Goal: Task Accomplishment & Management: Manage account settings

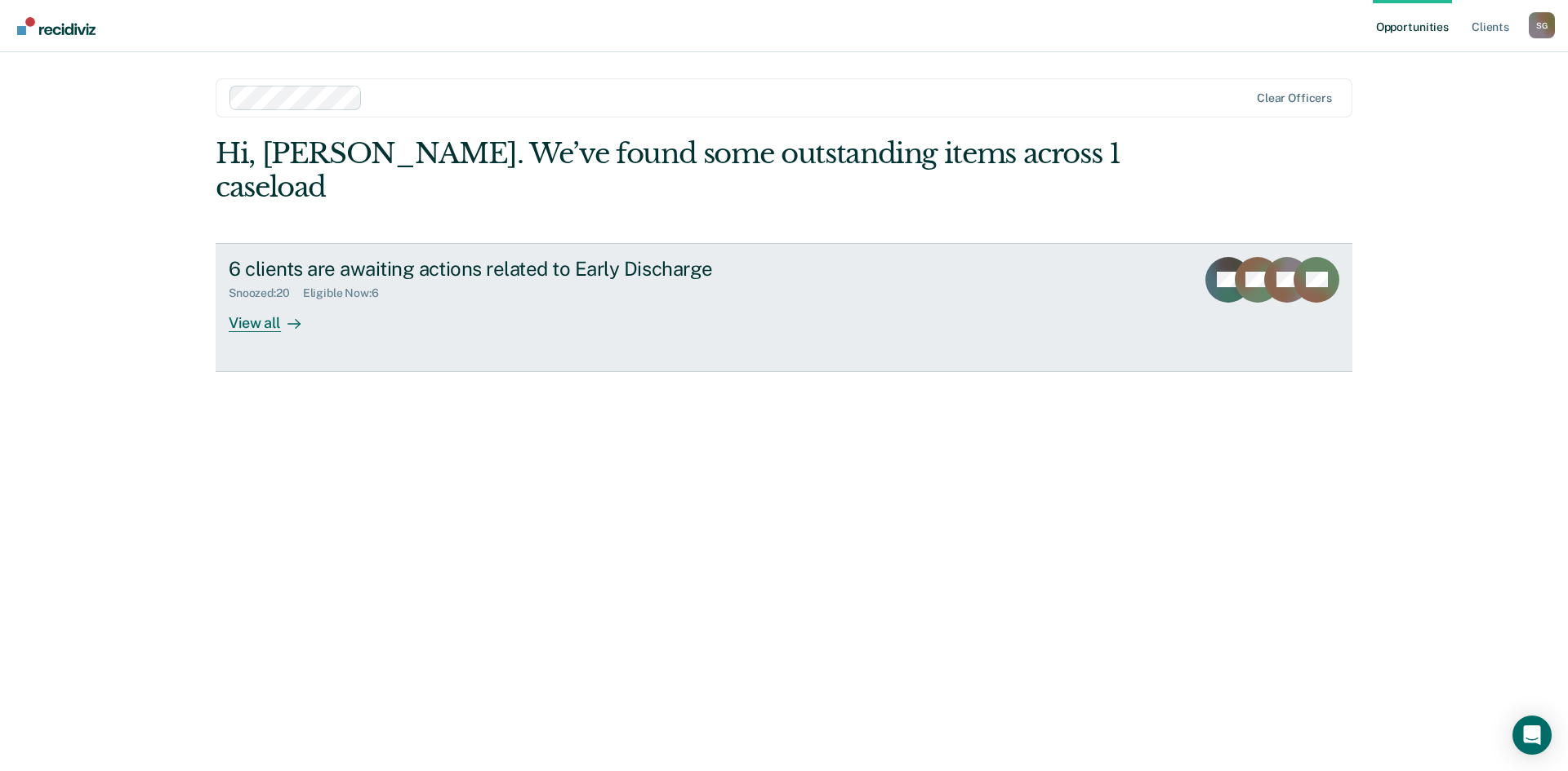
click at [241, 301] on div "View all" at bounding box center [273, 316] width 91 height 32
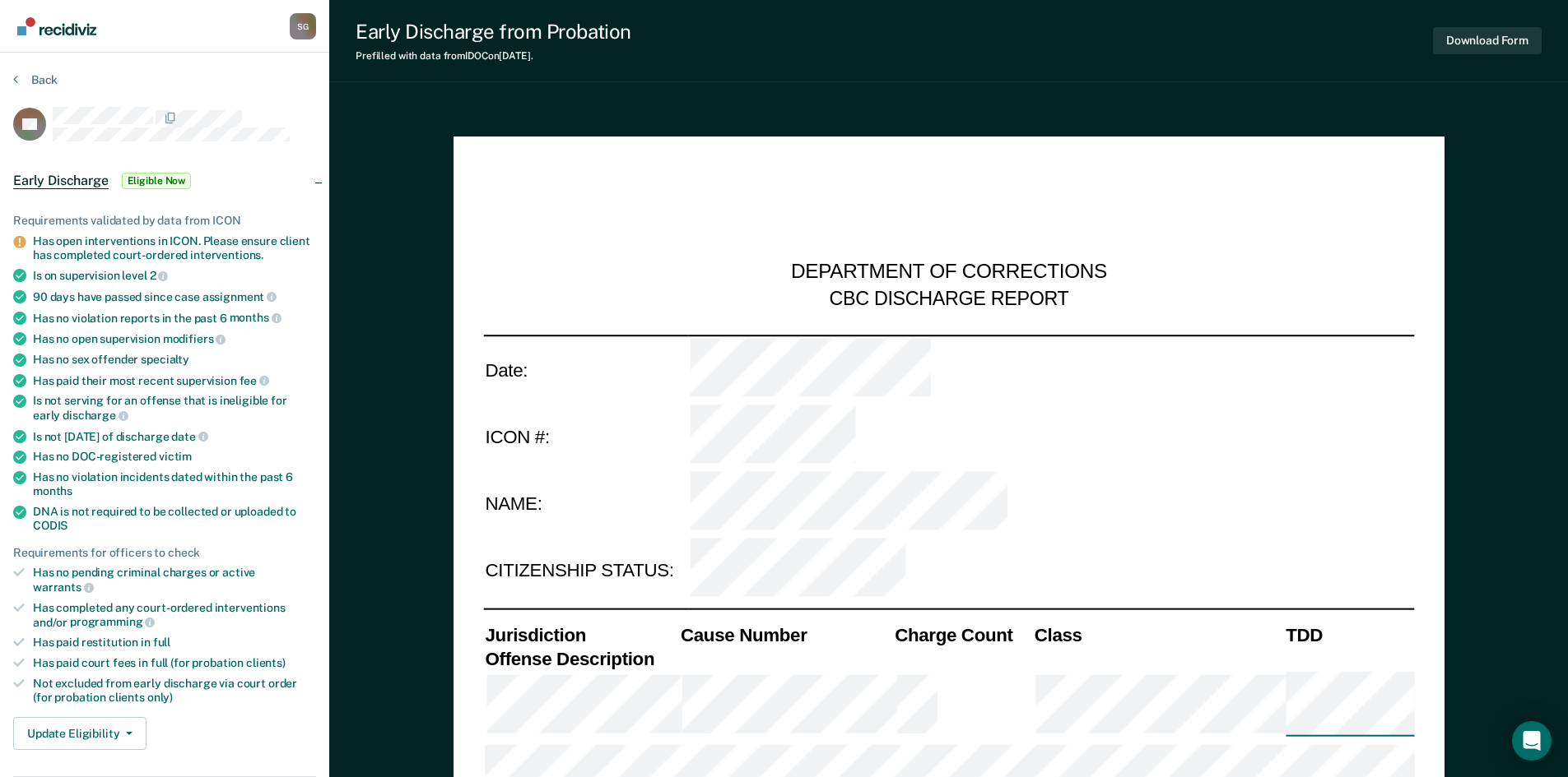
type textarea "x"
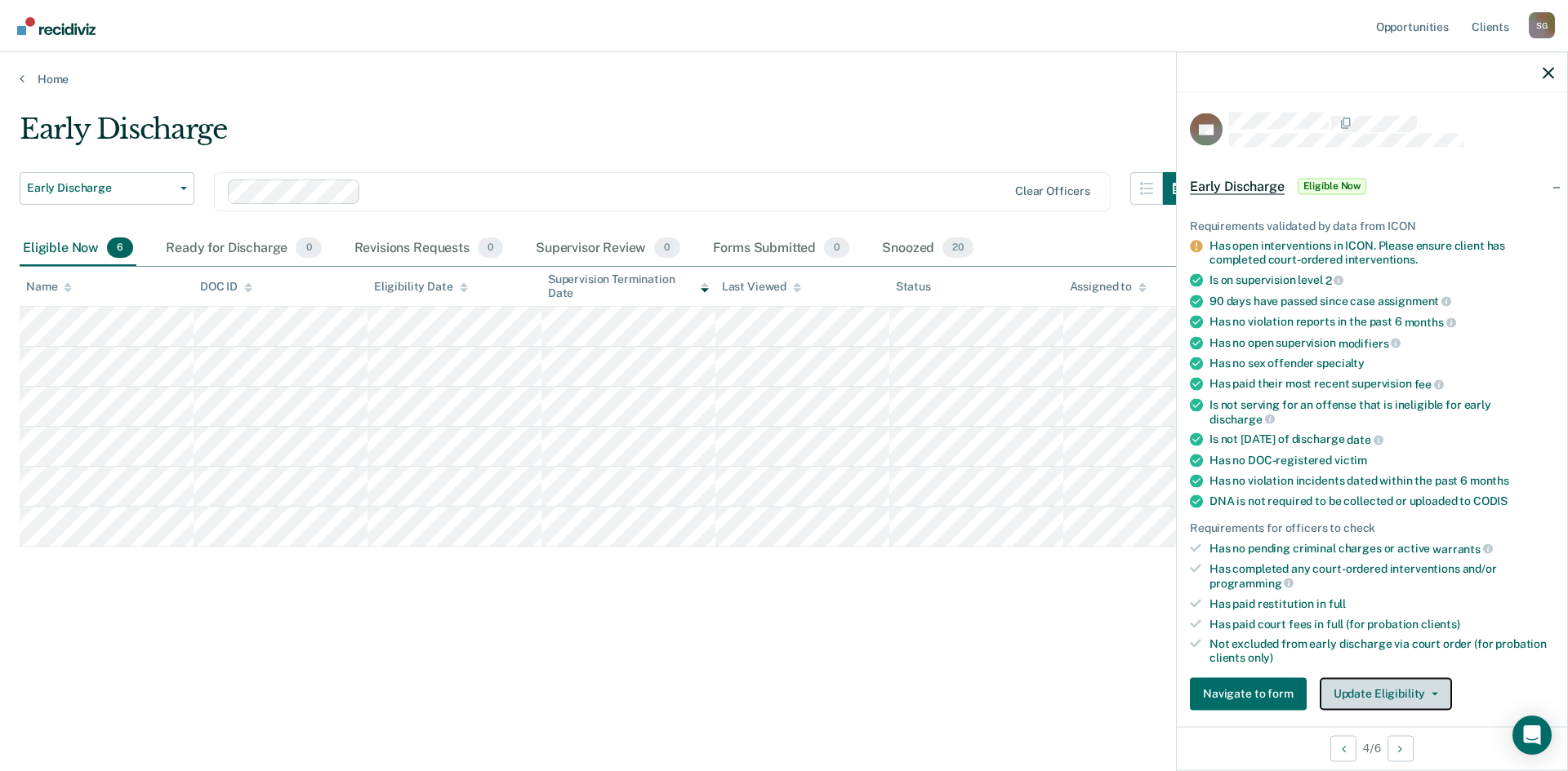
click at [1405, 689] on button "Update Eligibility" at bounding box center [1386, 693] width 132 height 33
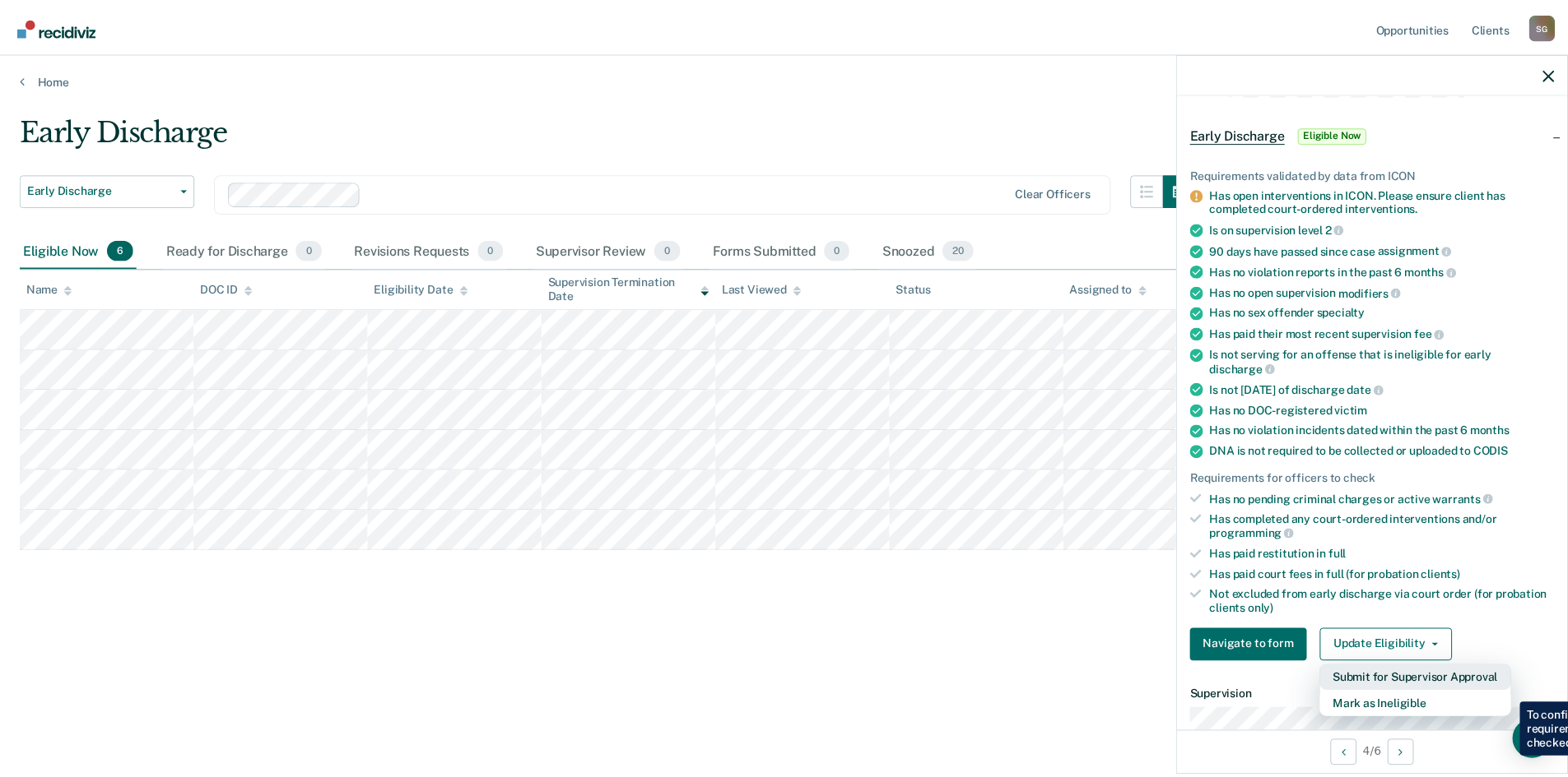
scroll to position [82, 0]
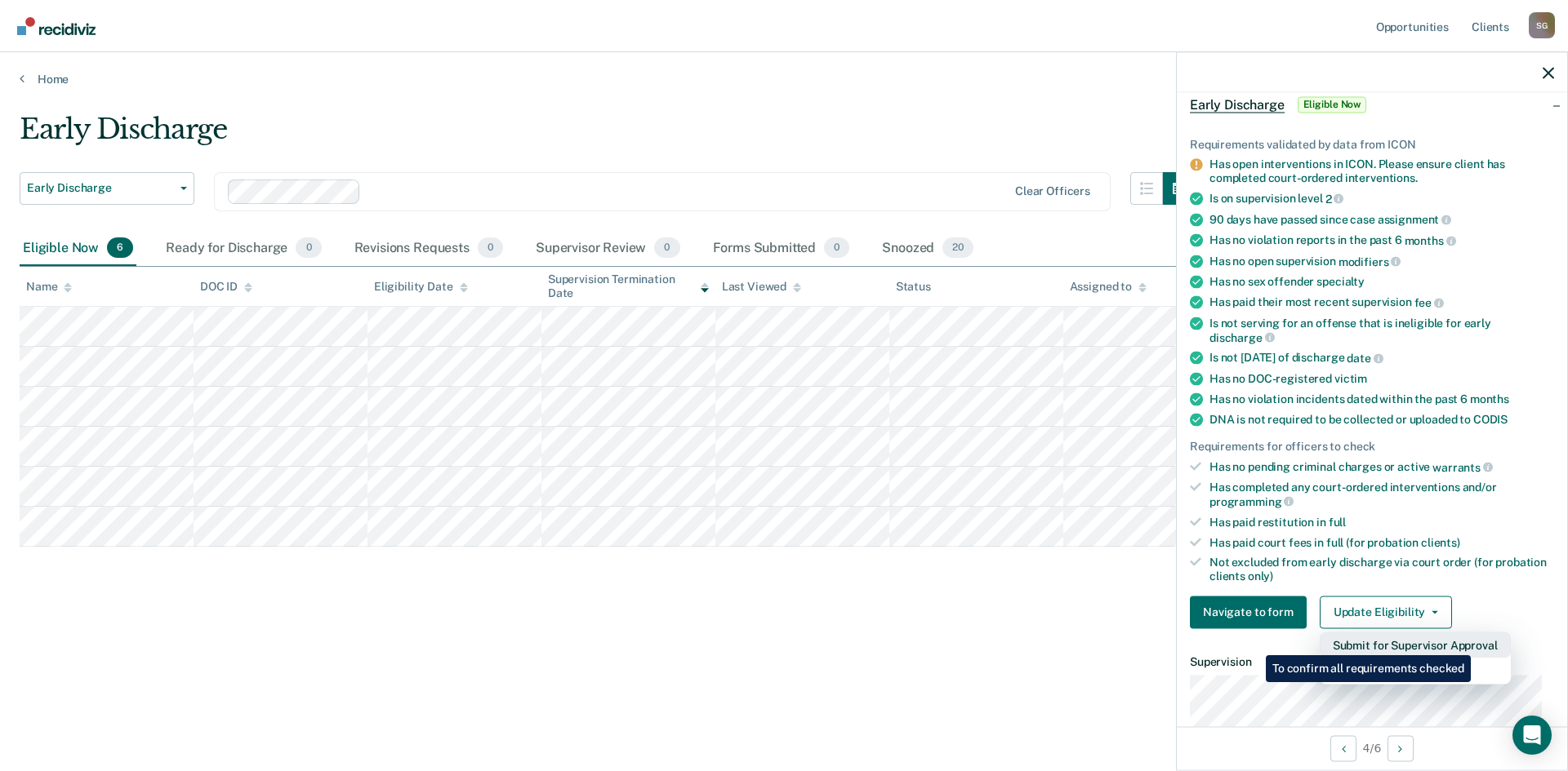
click at [1473, 643] on button "Submit for Supervisor Approval" at bounding box center [1415, 645] width 191 height 26
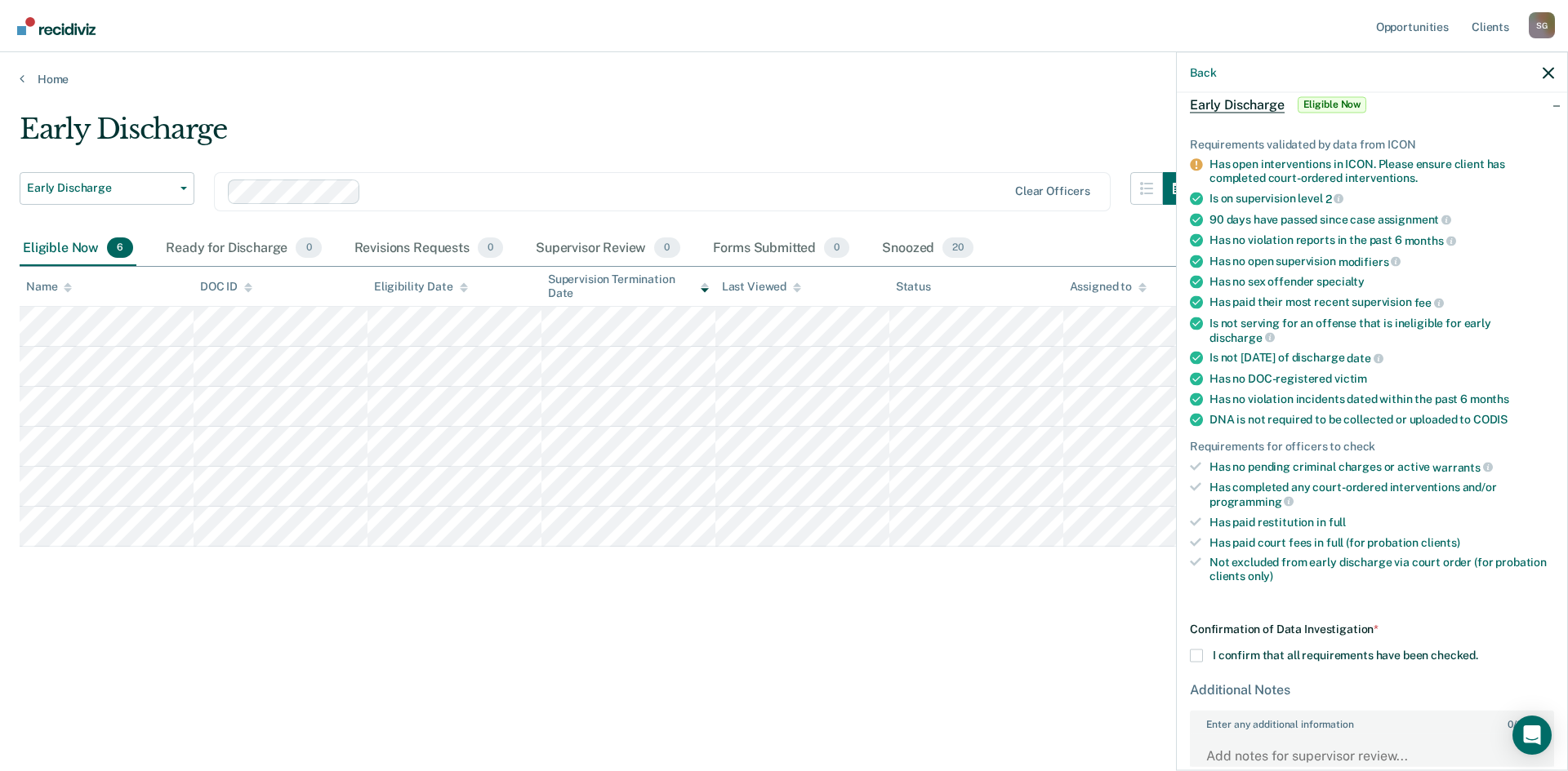
click at [1198, 657] on span at bounding box center [1196, 655] width 13 height 13
click at [1478, 649] on input "I confirm that all requirements have been checked." at bounding box center [1478, 649] width 0 height 0
drag, startPoint x: 1547, startPoint y: 76, endPoint x: 1544, endPoint y: 92, distance: 16.3
click at [1547, 76] on icon "button" at bounding box center [1548, 72] width 11 height 11
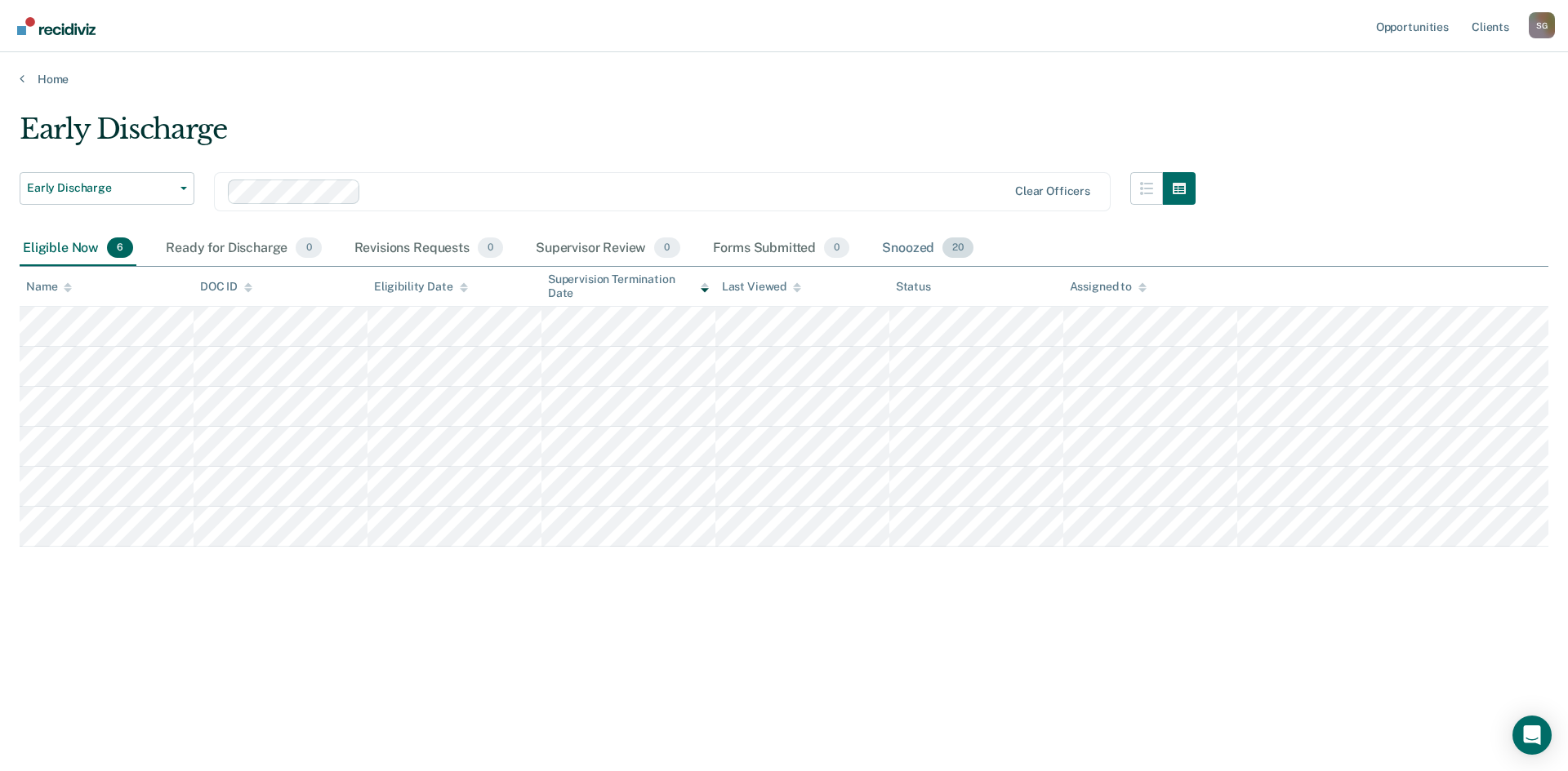
click at [892, 242] on div "Snoozed 20" at bounding box center [927, 249] width 98 height 36
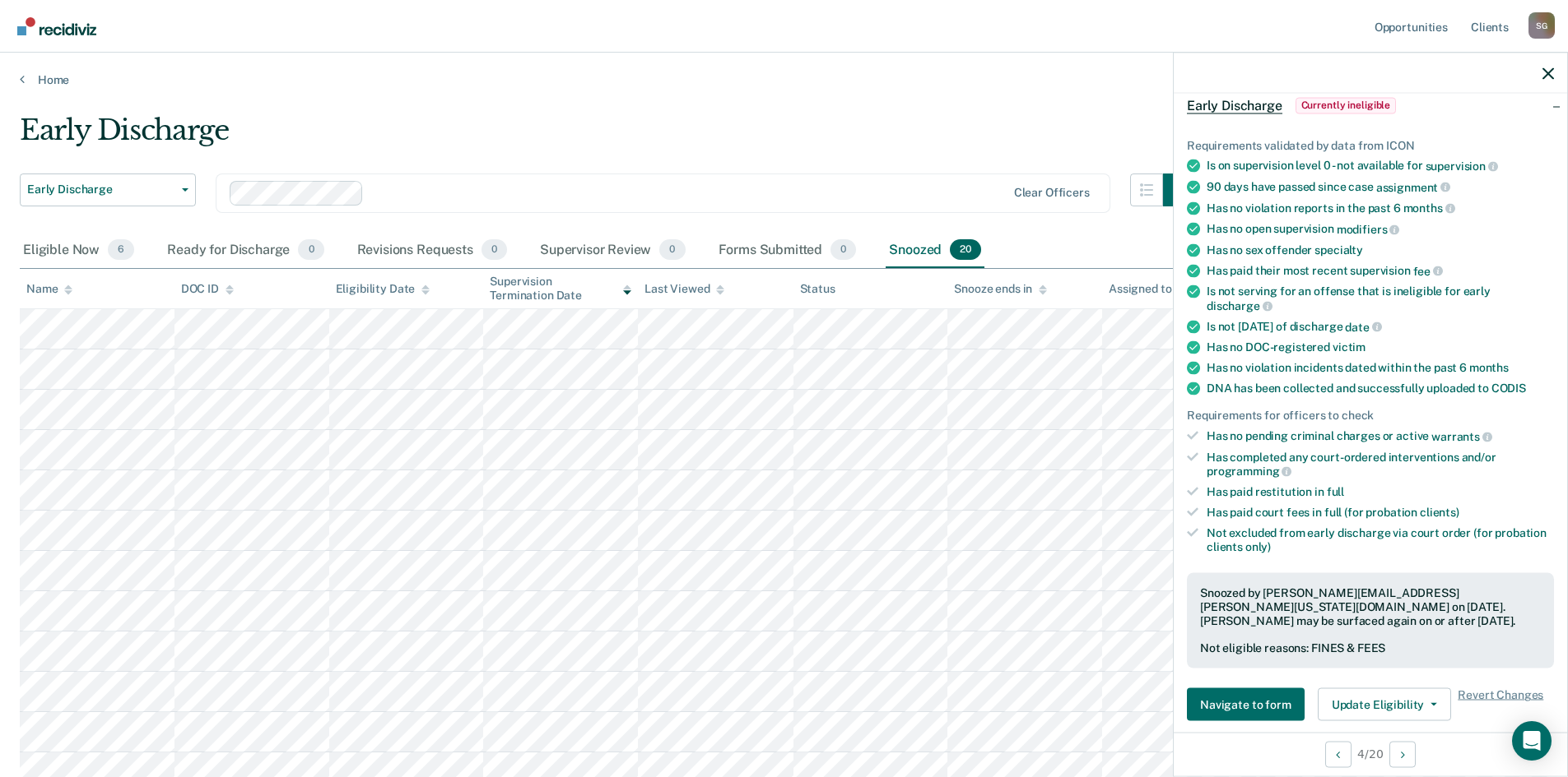
scroll to position [165, 0]
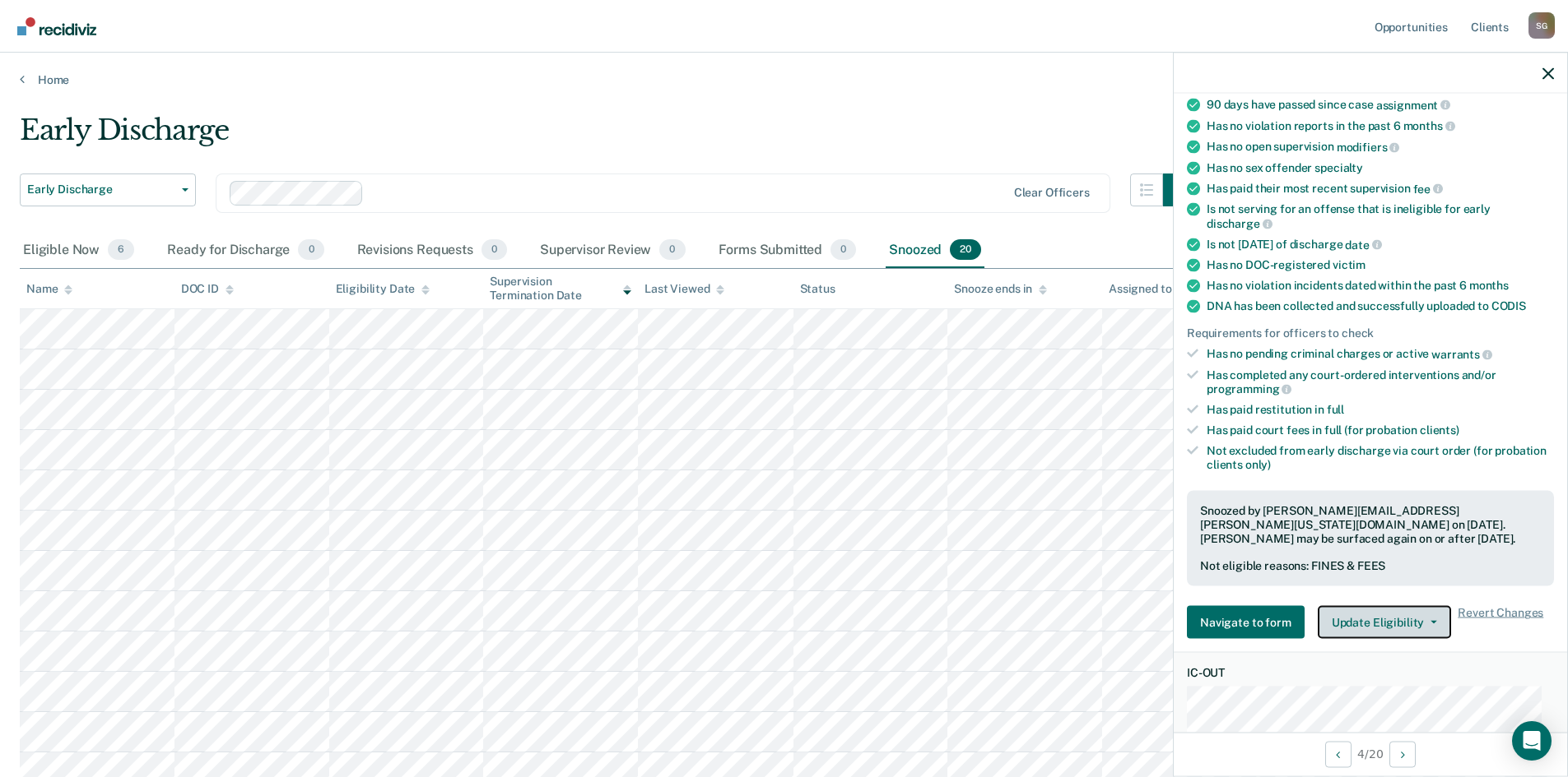
click at [1384, 619] on button "Update Eligibility" at bounding box center [1384, 623] width 134 height 33
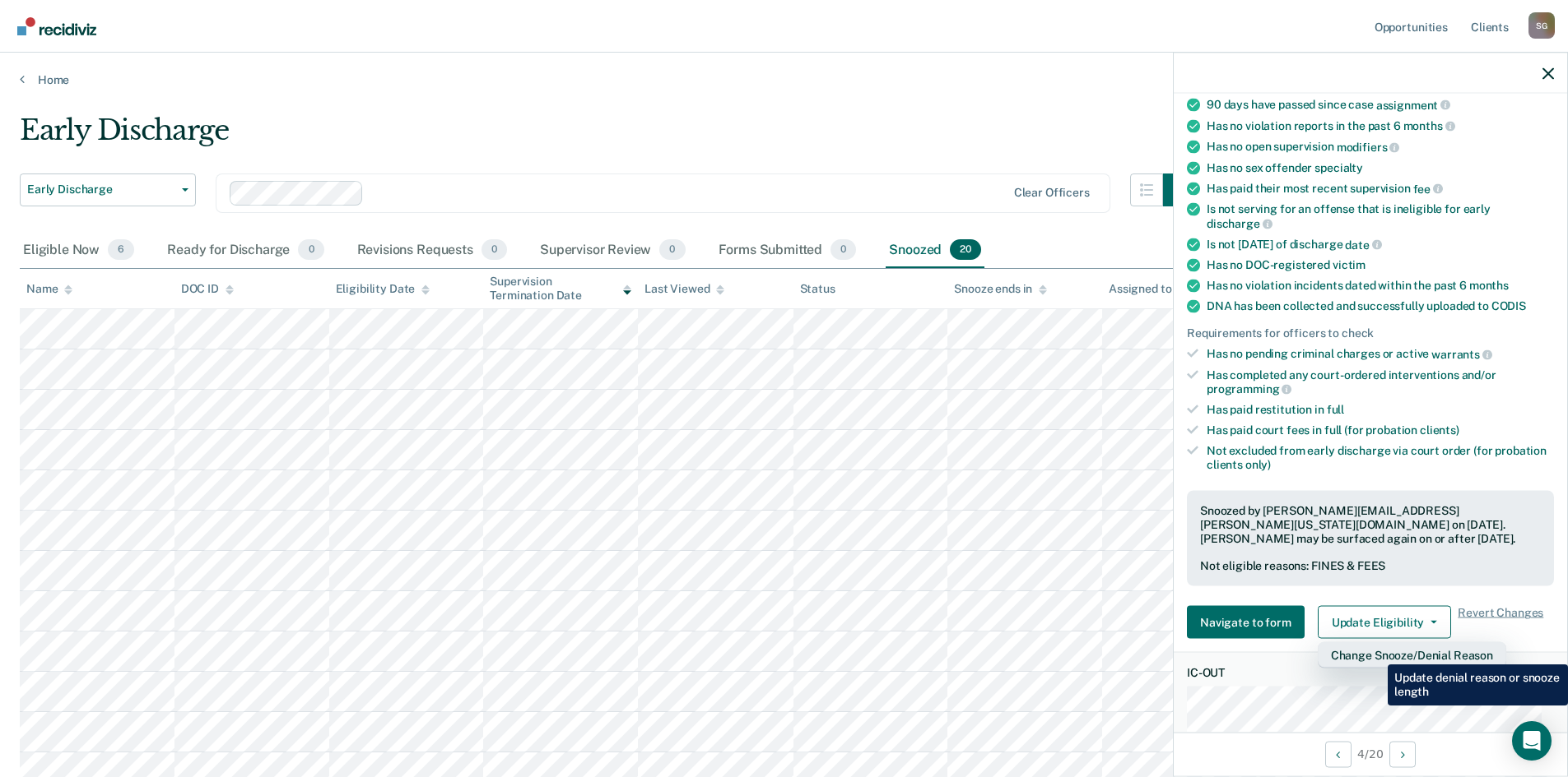
click at [1375, 652] on button "Change Snooze/Denial Reason" at bounding box center [1412, 656] width 188 height 26
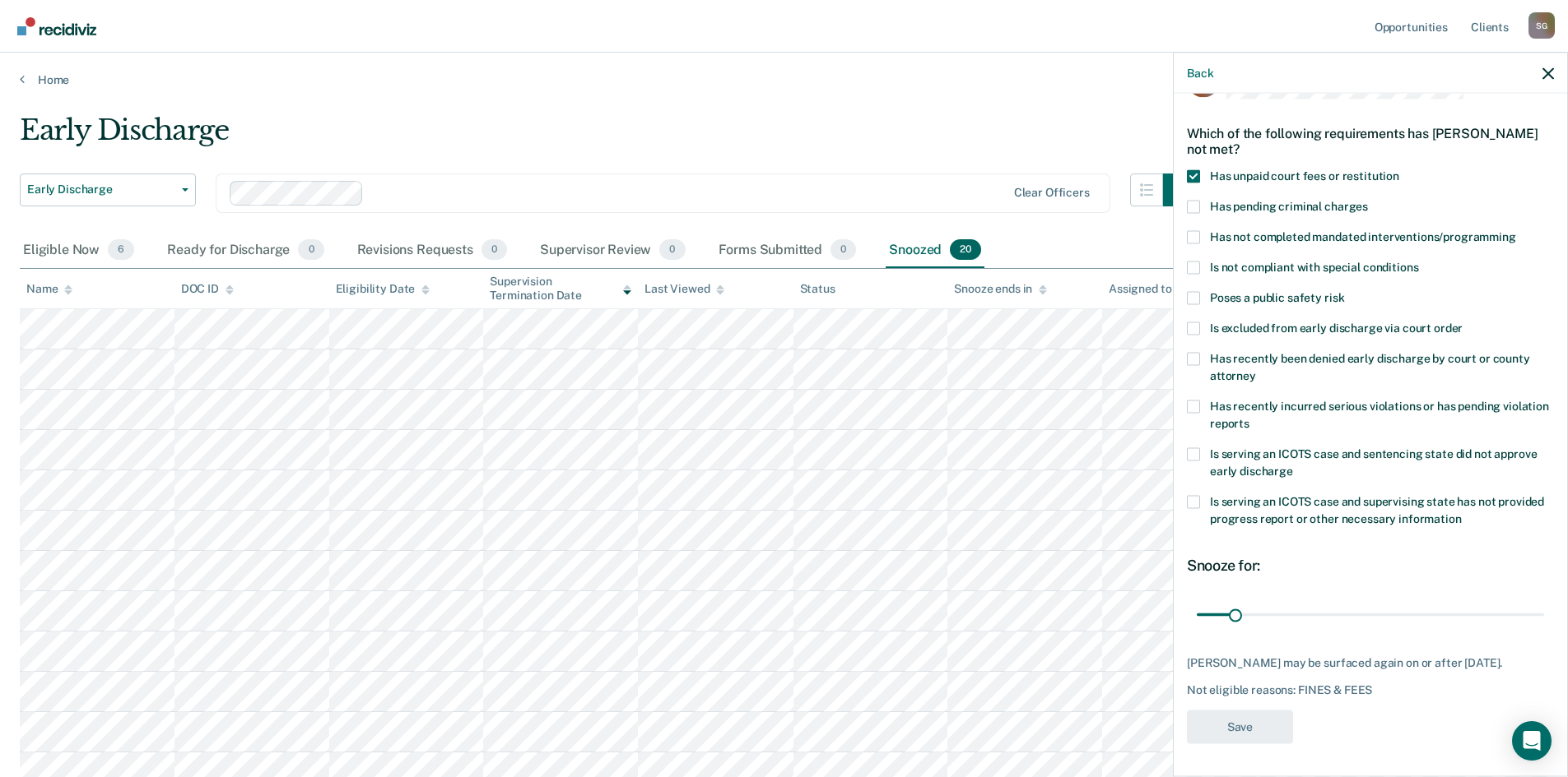
scroll to position [62, 0]
click at [1198, 169] on span at bounding box center [1193, 176] width 13 height 13
click at [1399, 169] on input "Has unpaid court fees or restitution" at bounding box center [1399, 169] width 0 height 0
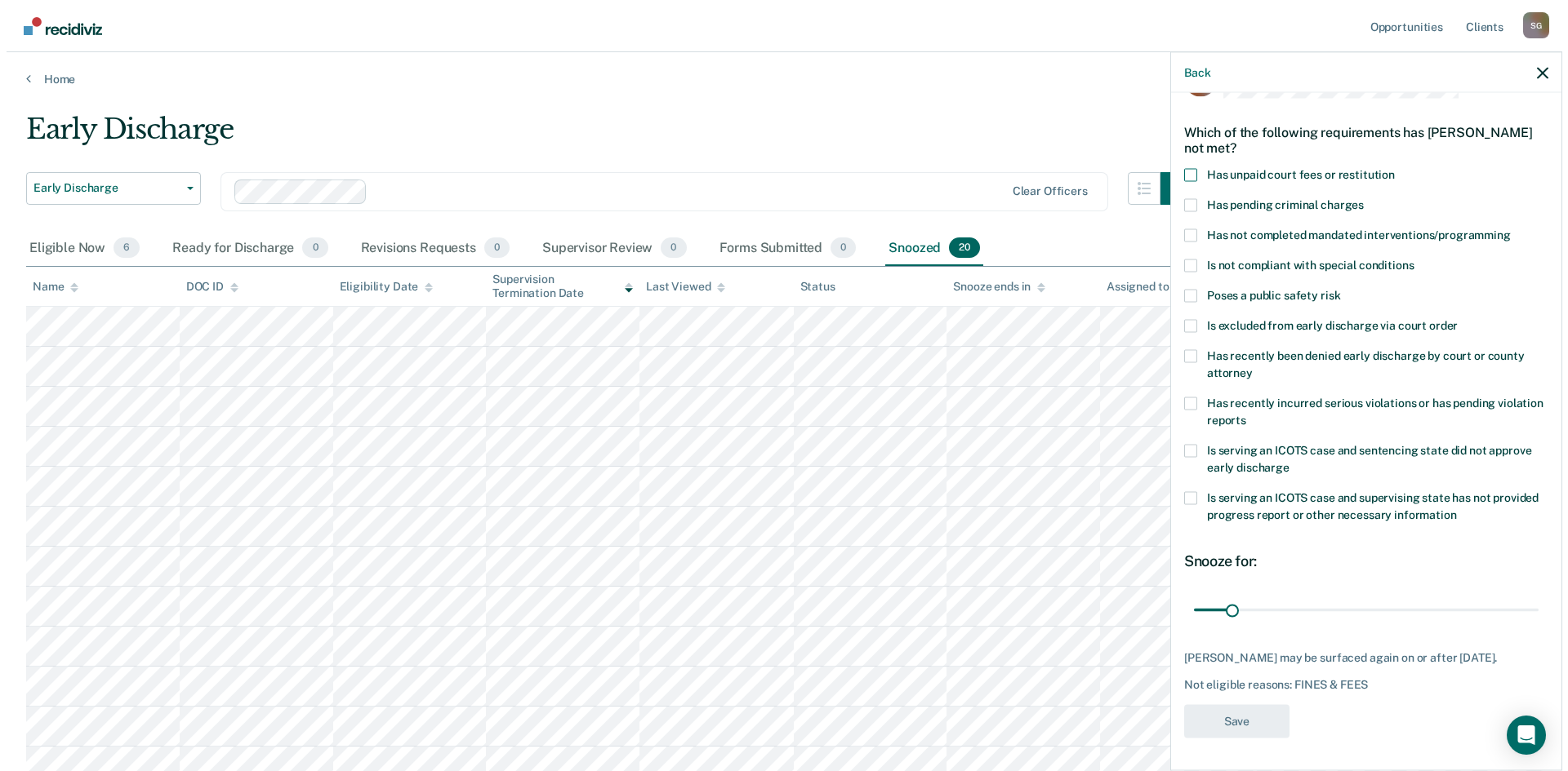
scroll to position [0, 0]
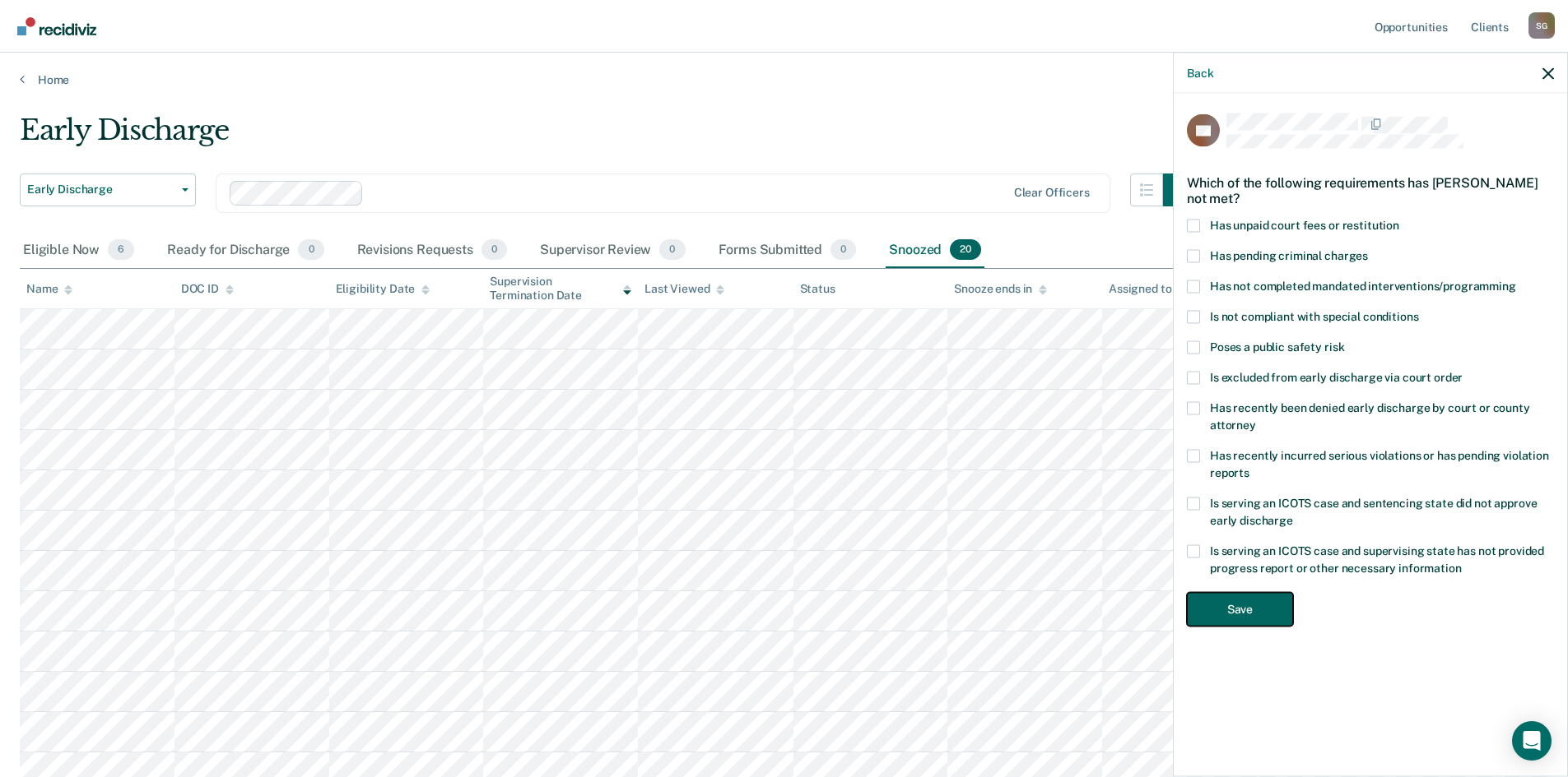
click at [1228, 620] on button "Save" at bounding box center [1239, 609] width 106 height 34
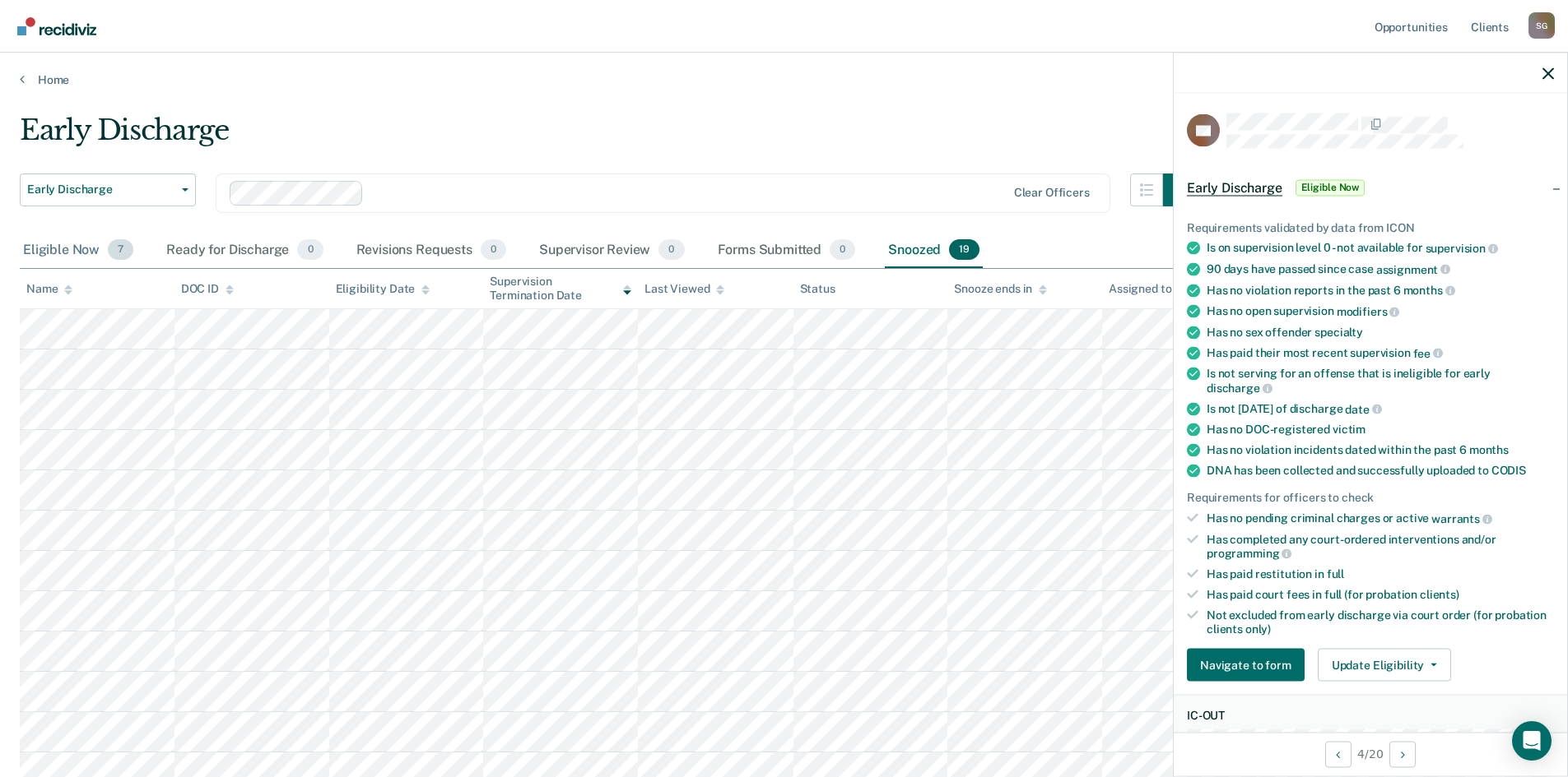
click at [50, 247] on div "Eligible Now 7" at bounding box center [78, 251] width 116 height 36
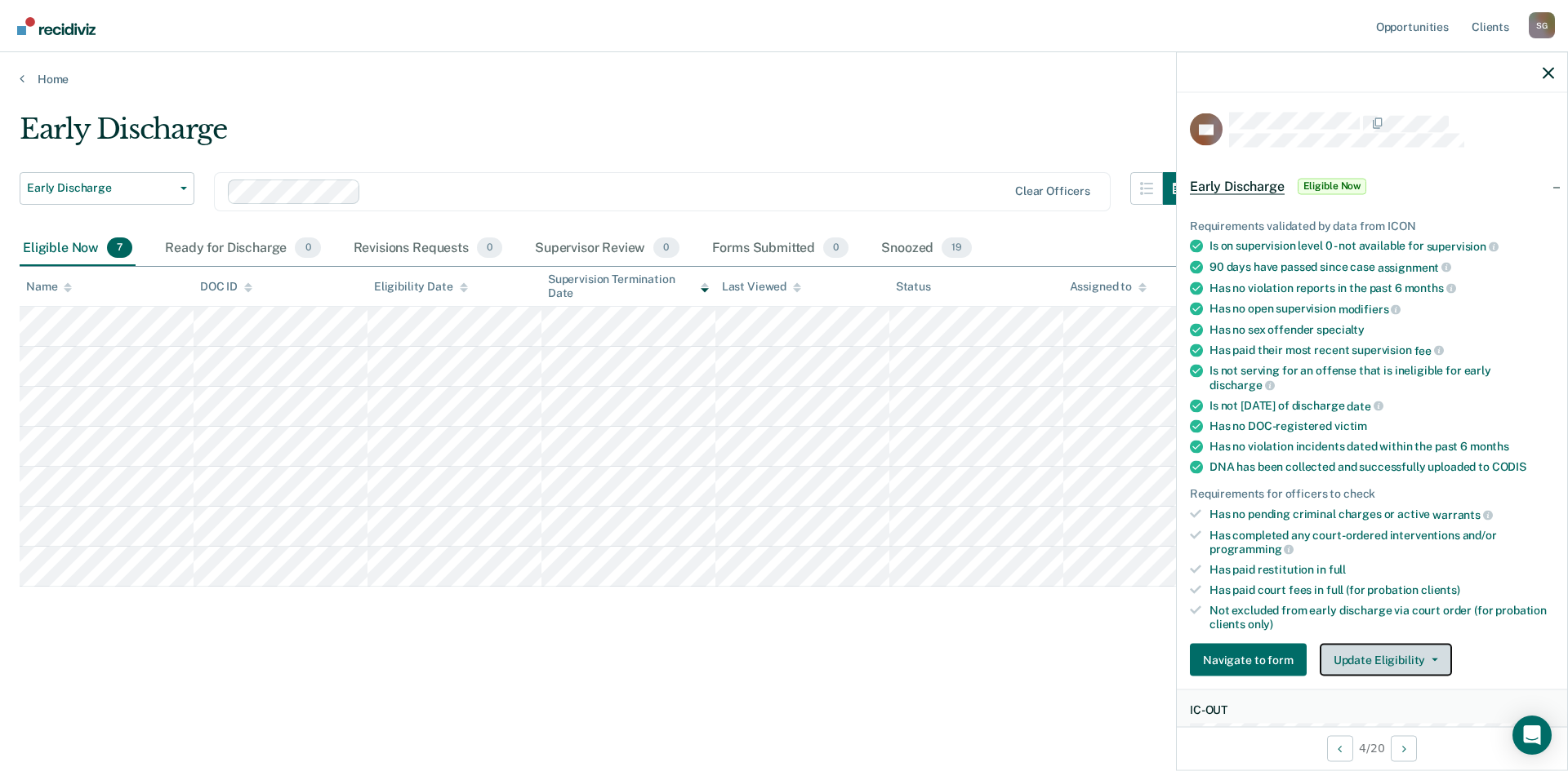
click at [1432, 658] on icon "button" at bounding box center [1435, 659] width 7 height 3
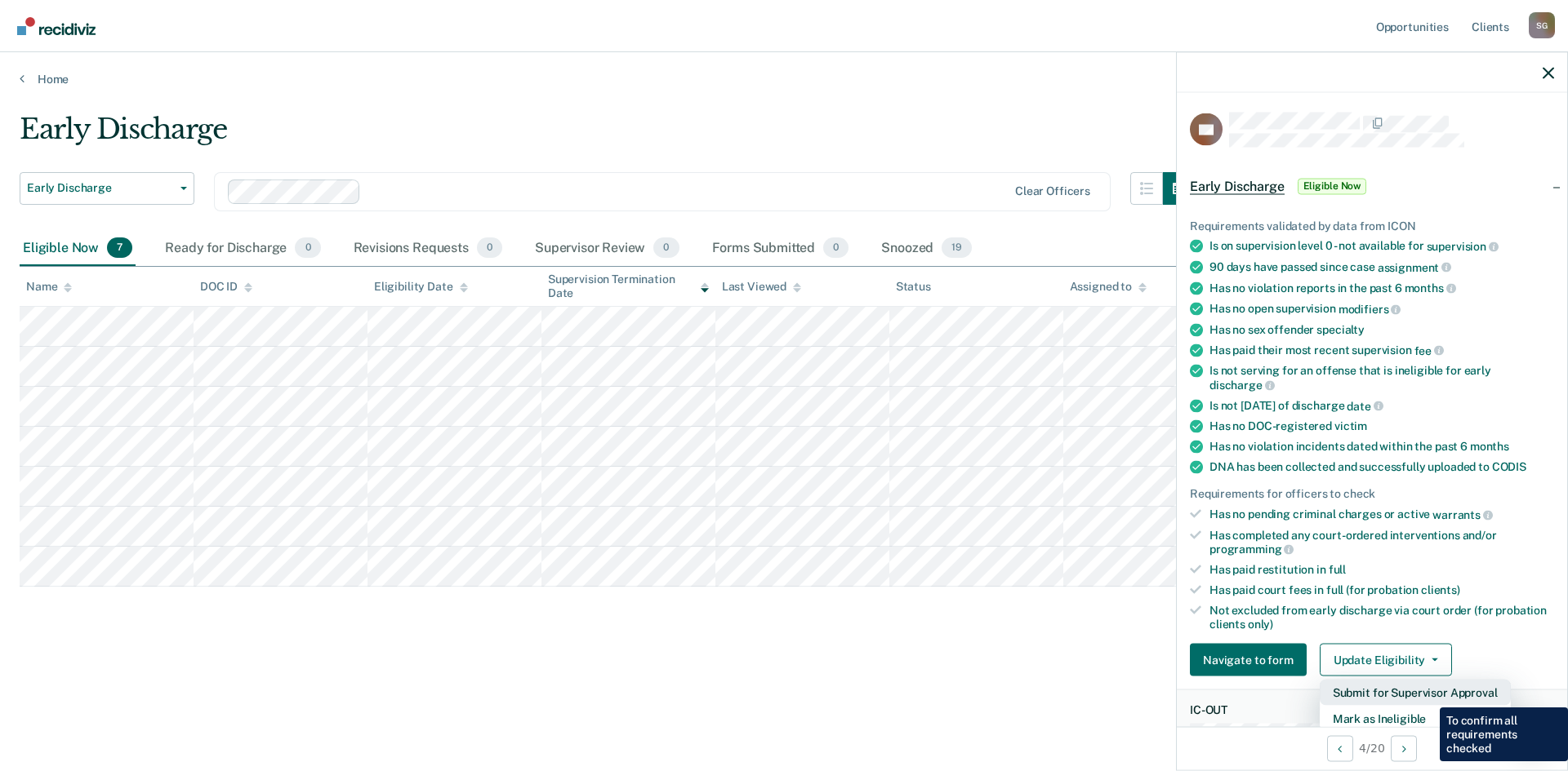
click at [1427, 696] on button "Submit for Supervisor Approval" at bounding box center [1415, 693] width 191 height 26
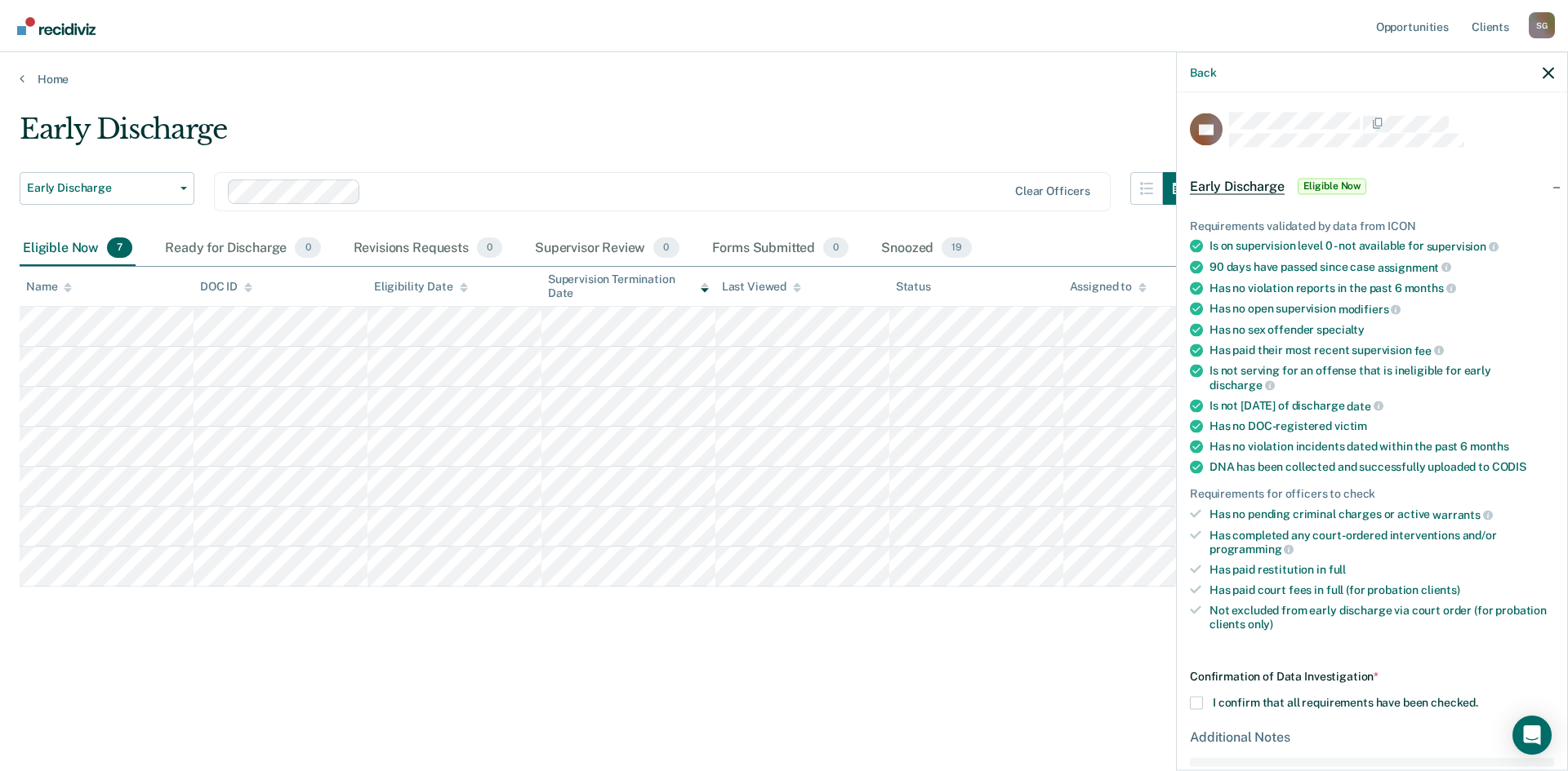
click at [1197, 698] on span at bounding box center [1196, 703] width 13 height 13
click at [1478, 697] on input "I confirm that all requirements have been checked." at bounding box center [1478, 697] width 0 height 0
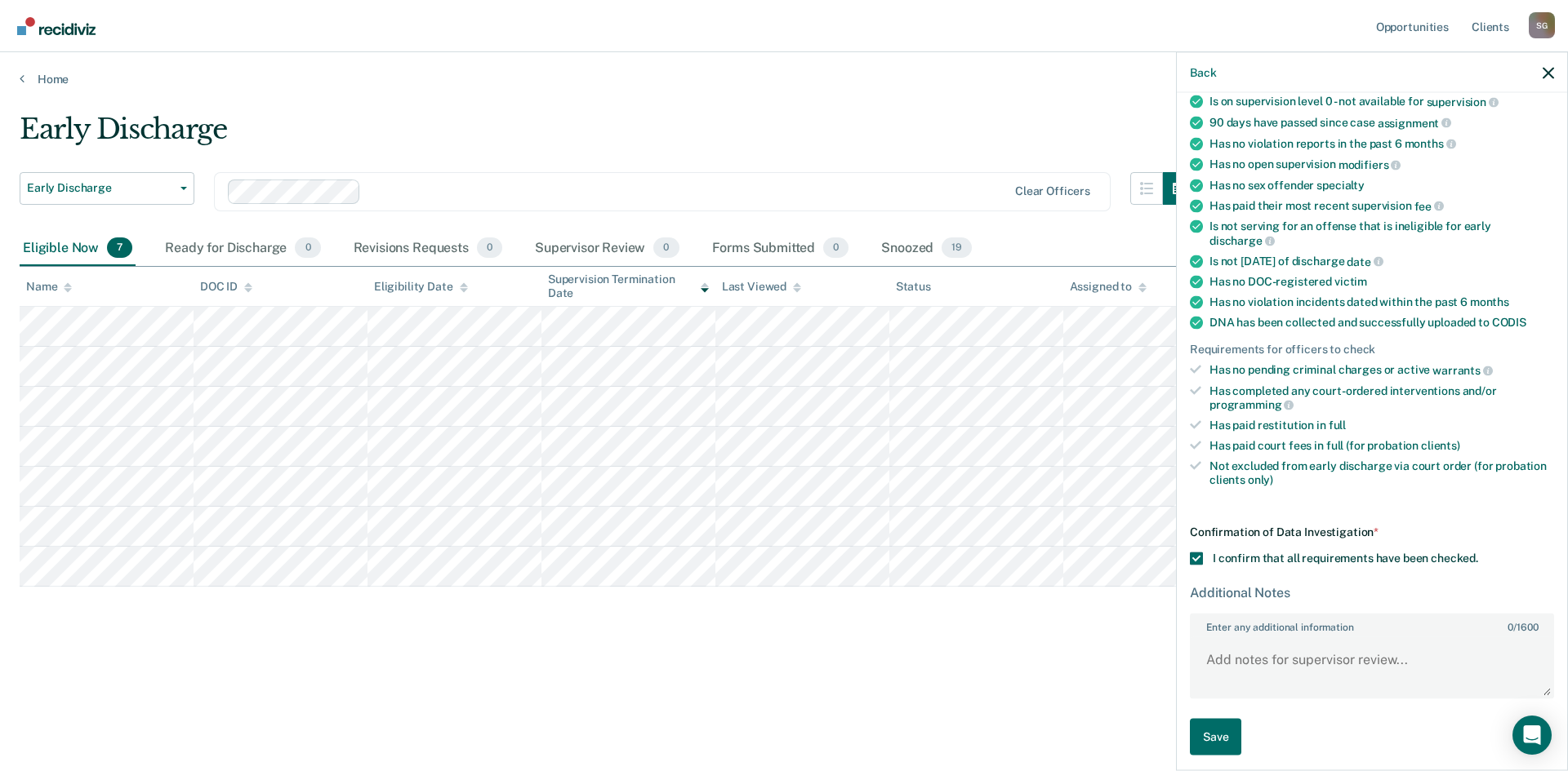
scroll to position [150, 0]
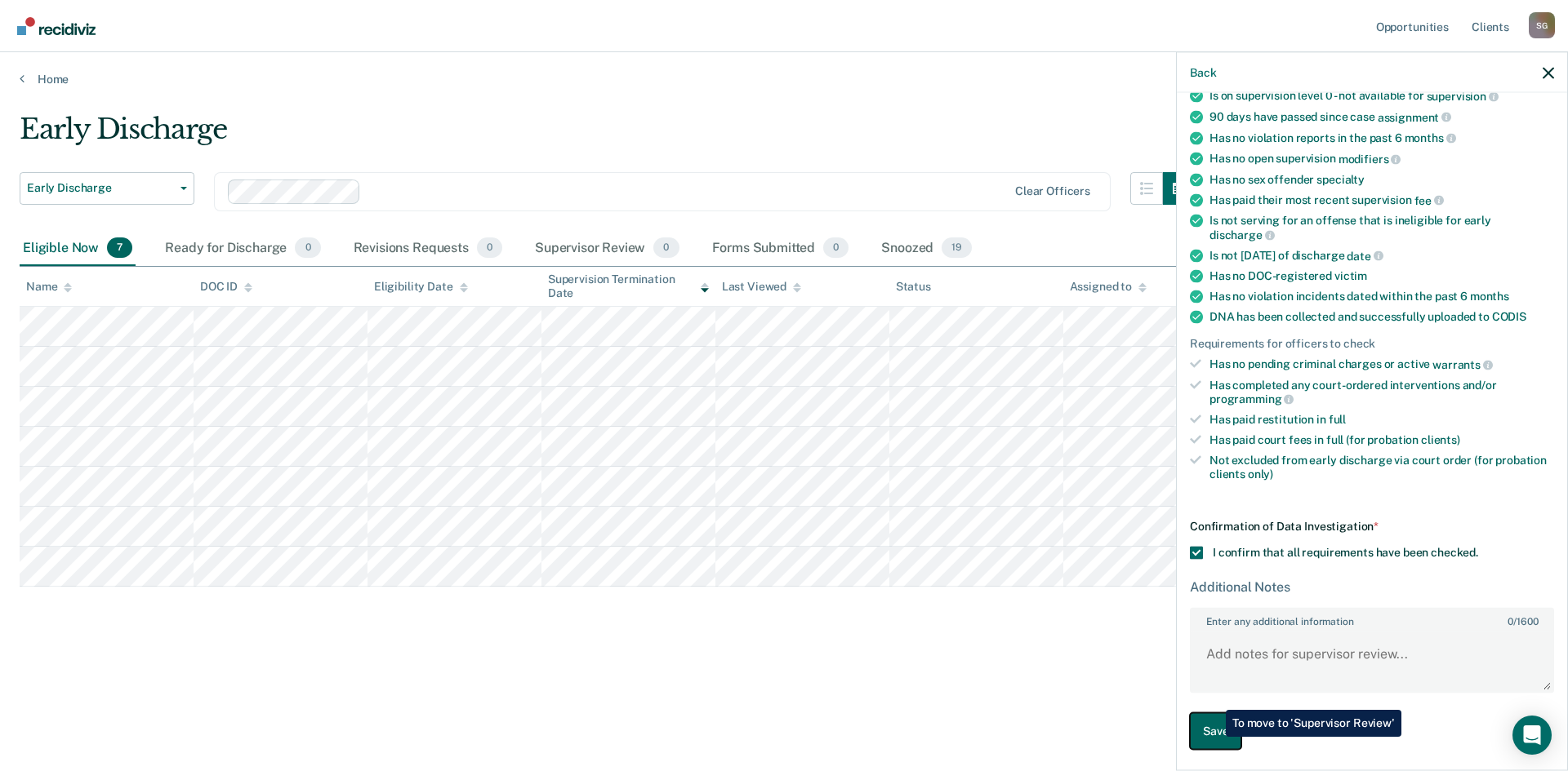
click at [1214, 737] on button "Save" at bounding box center [1215, 732] width 52 height 37
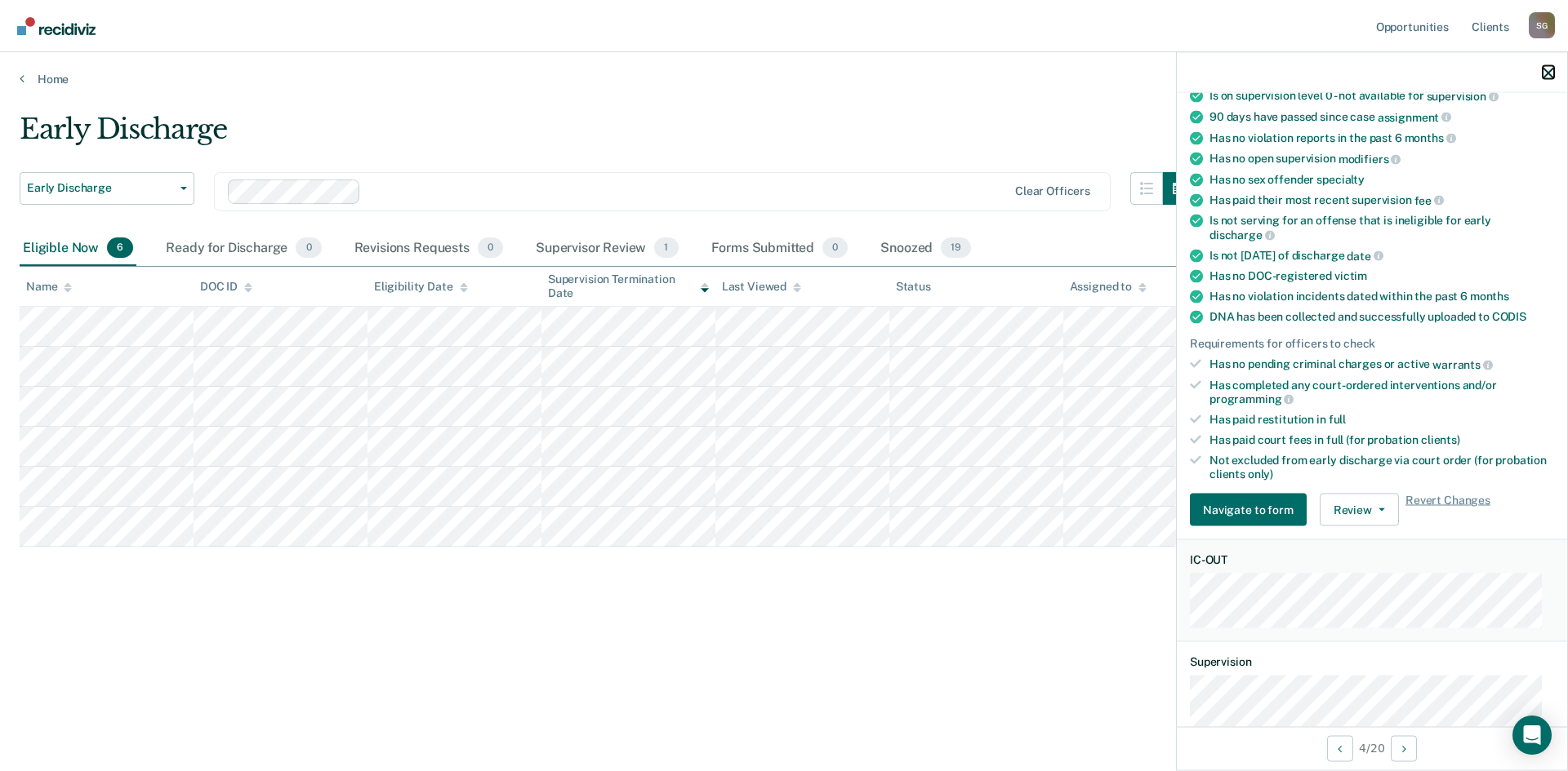
drag, startPoint x: 1552, startPoint y: 77, endPoint x: 1548, endPoint y: 85, distance: 8.9
click at [1552, 77] on icon "button" at bounding box center [1548, 72] width 11 height 11
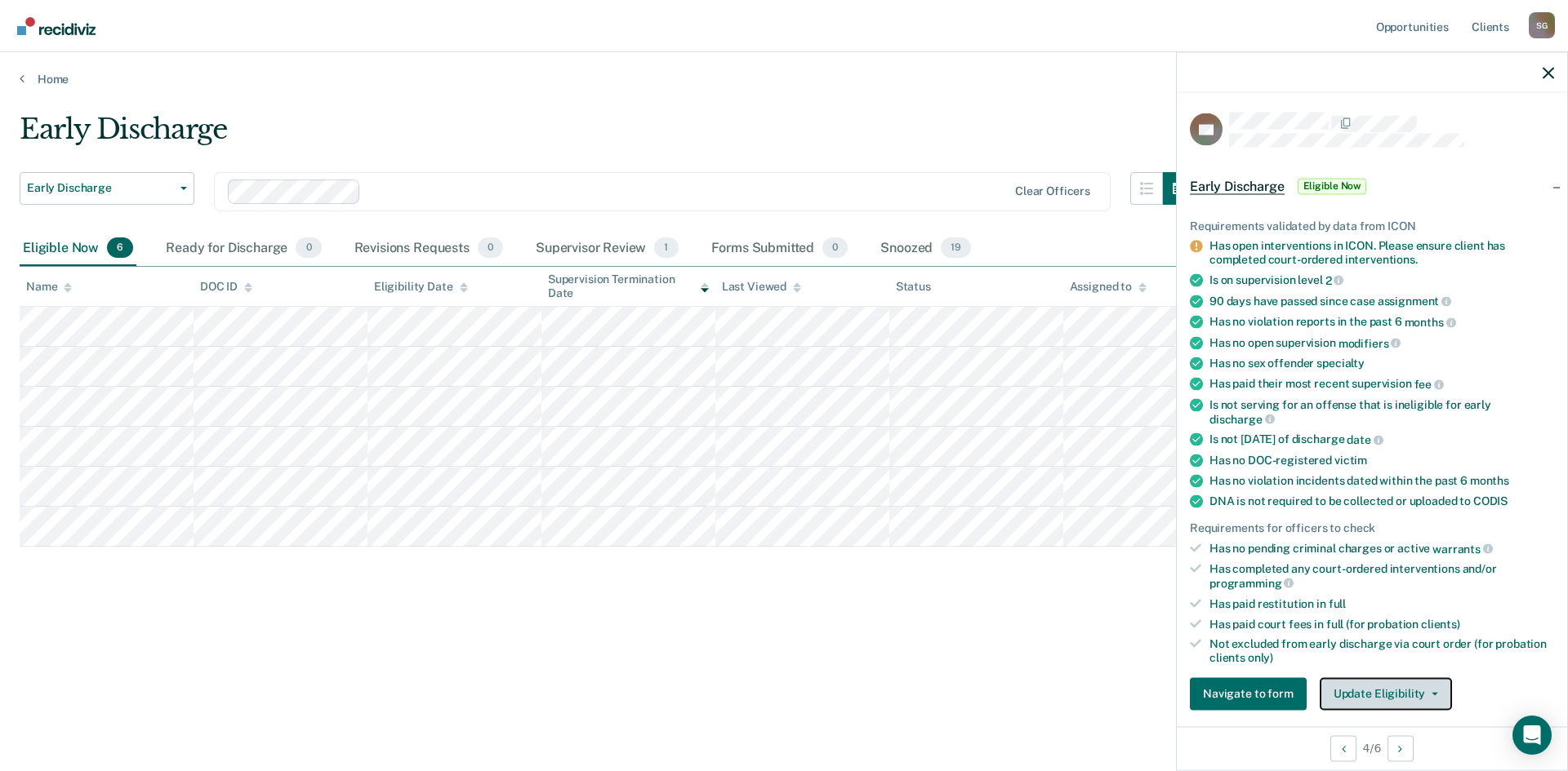
click at [1432, 692] on icon "button" at bounding box center [1435, 693] width 7 height 3
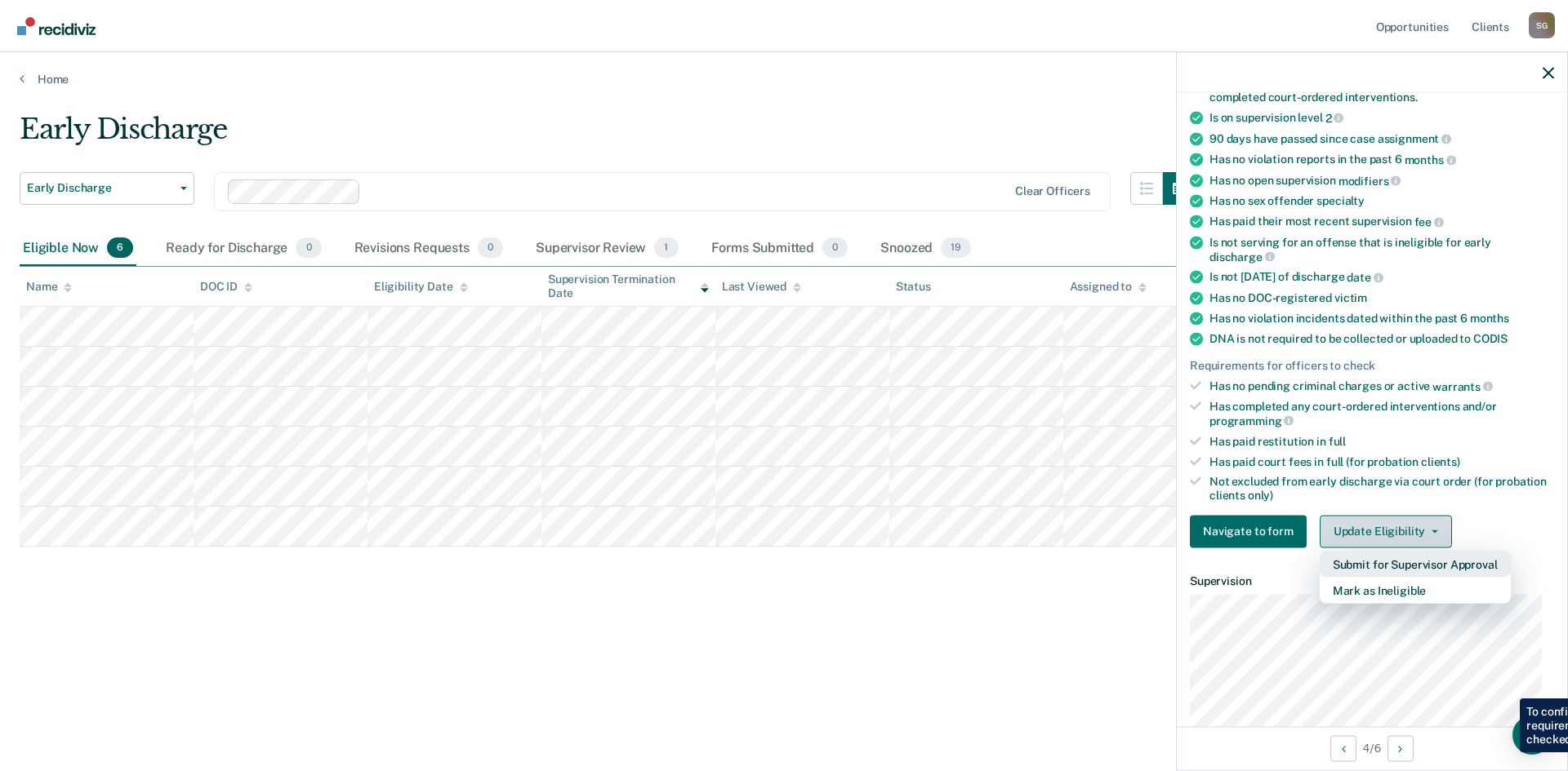
scroll to position [163, 0]
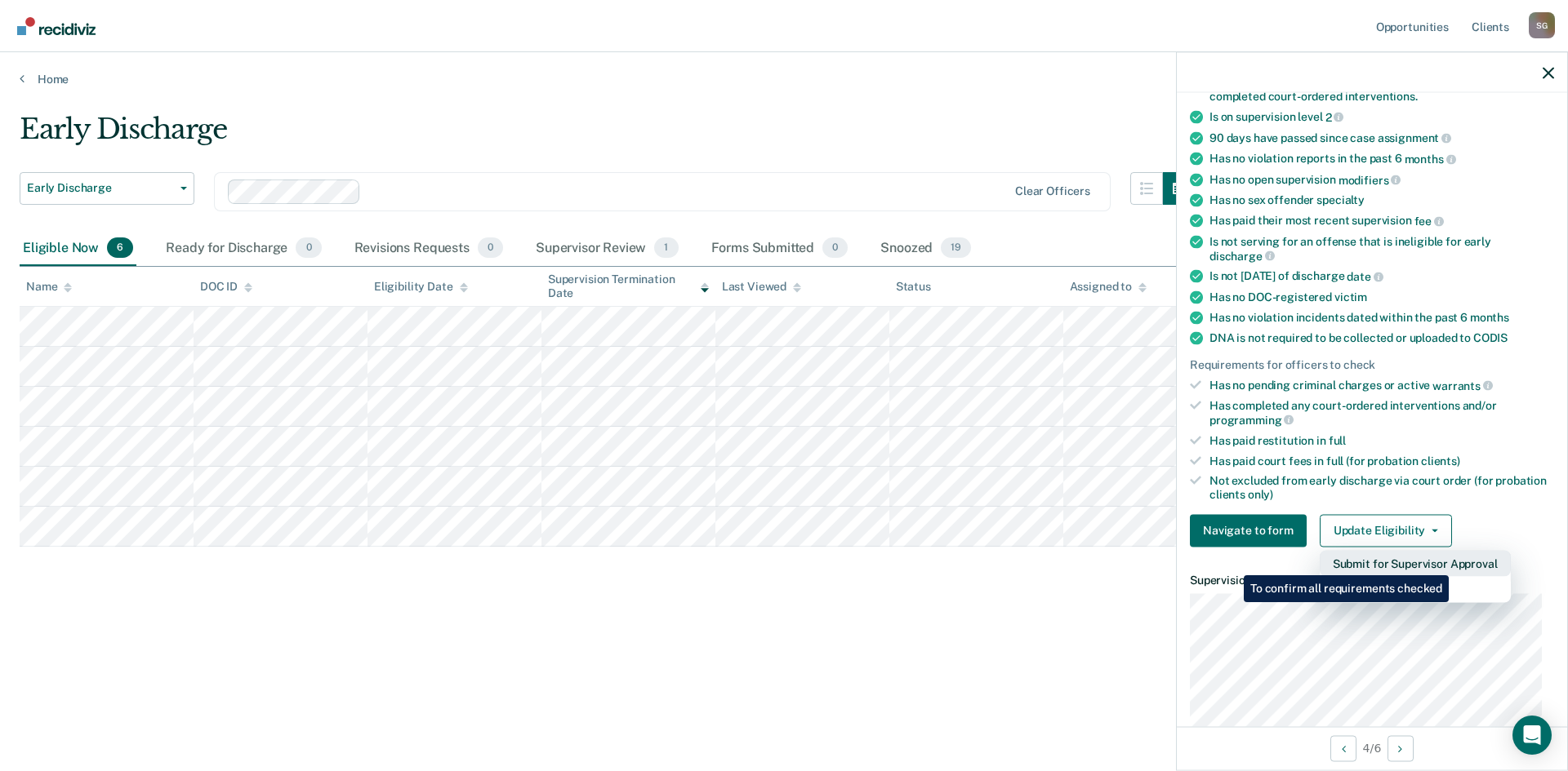
click at [1451, 563] on button "Submit for Supervisor Approval" at bounding box center [1415, 563] width 191 height 26
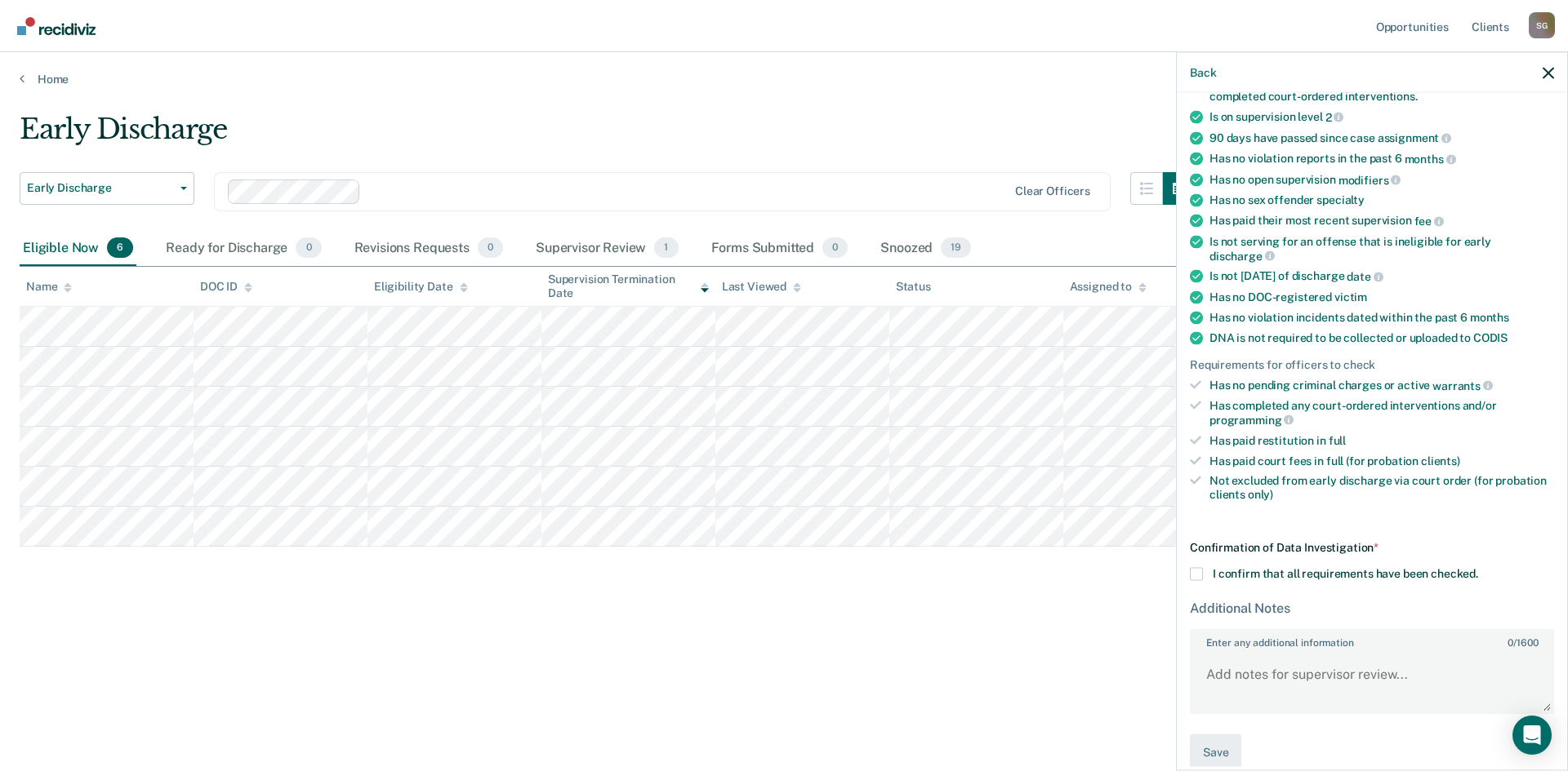
click at [1202, 571] on span at bounding box center [1196, 574] width 13 height 13
click at [1478, 567] on input "I confirm that all requirements have been checked." at bounding box center [1478, 567] width 0 height 0
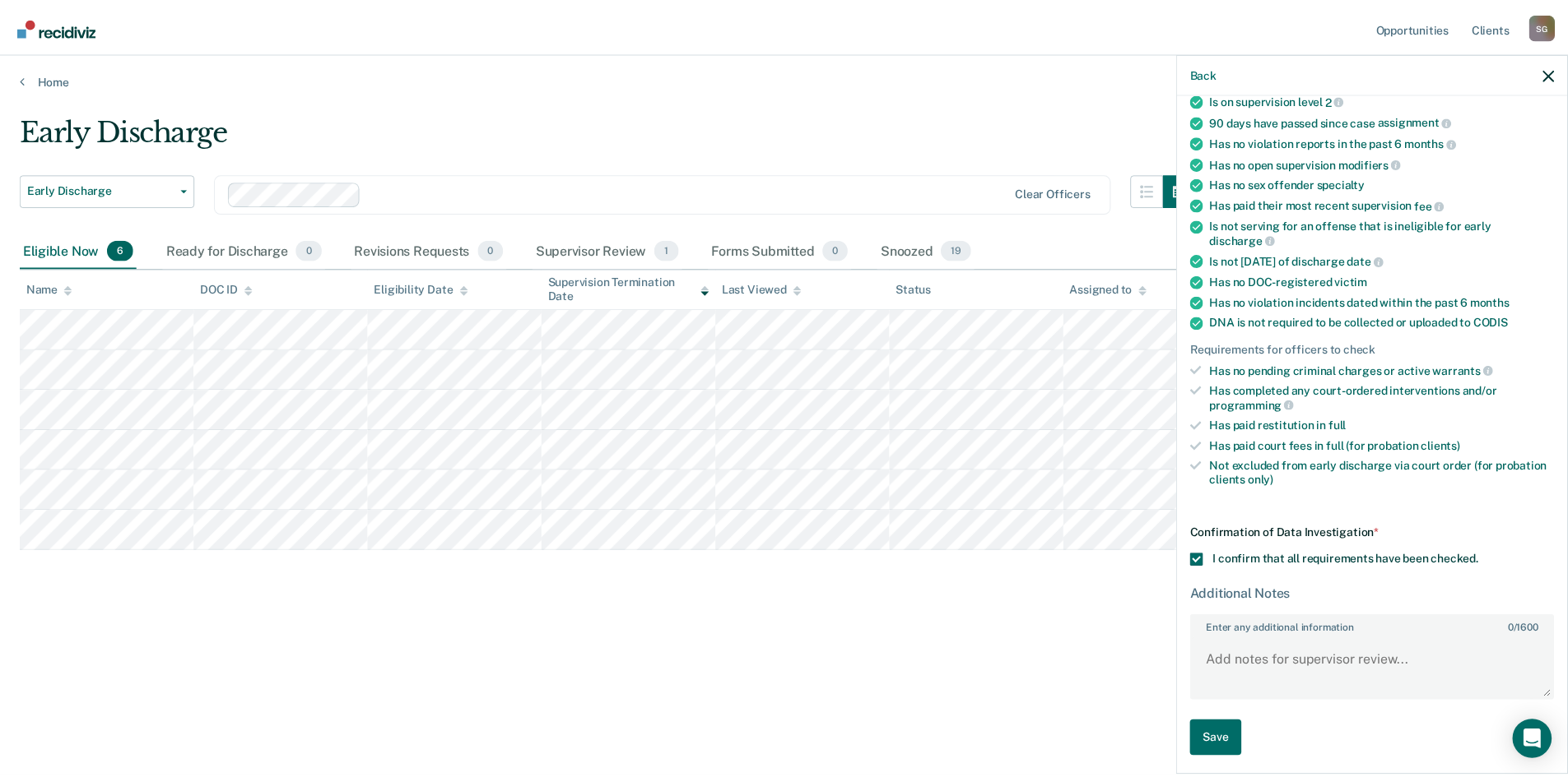
scroll to position [185, 0]
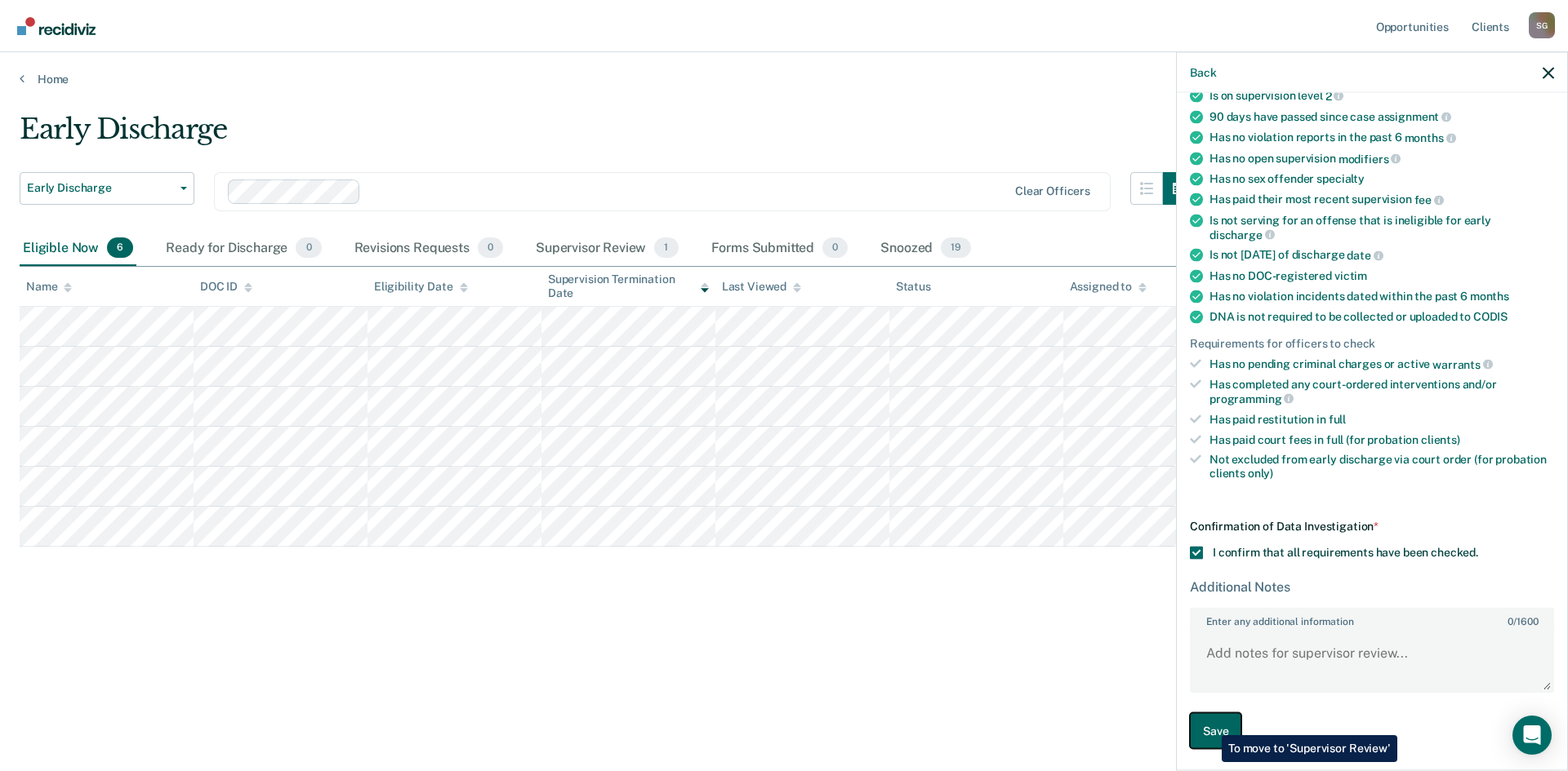
click at [1209, 723] on button "Save" at bounding box center [1215, 731] width 52 height 37
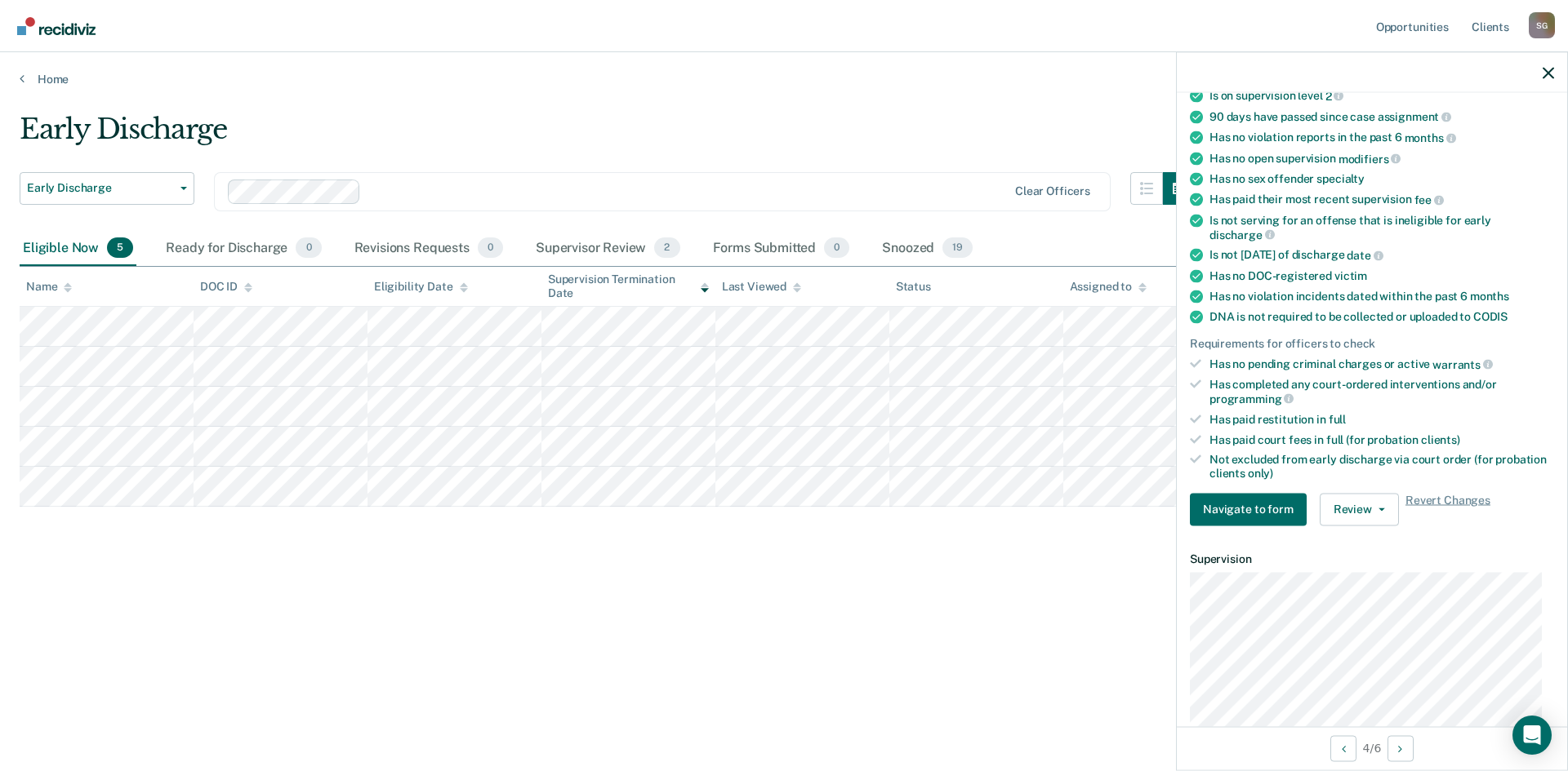
click at [443, 625] on div "Early Discharge Early Discharge Early Discharge Clear officers Eligible Now 5 R…" at bounding box center [784, 380] width 1529 height 536
click at [886, 251] on div "Snoozed 19" at bounding box center [926, 249] width 97 height 36
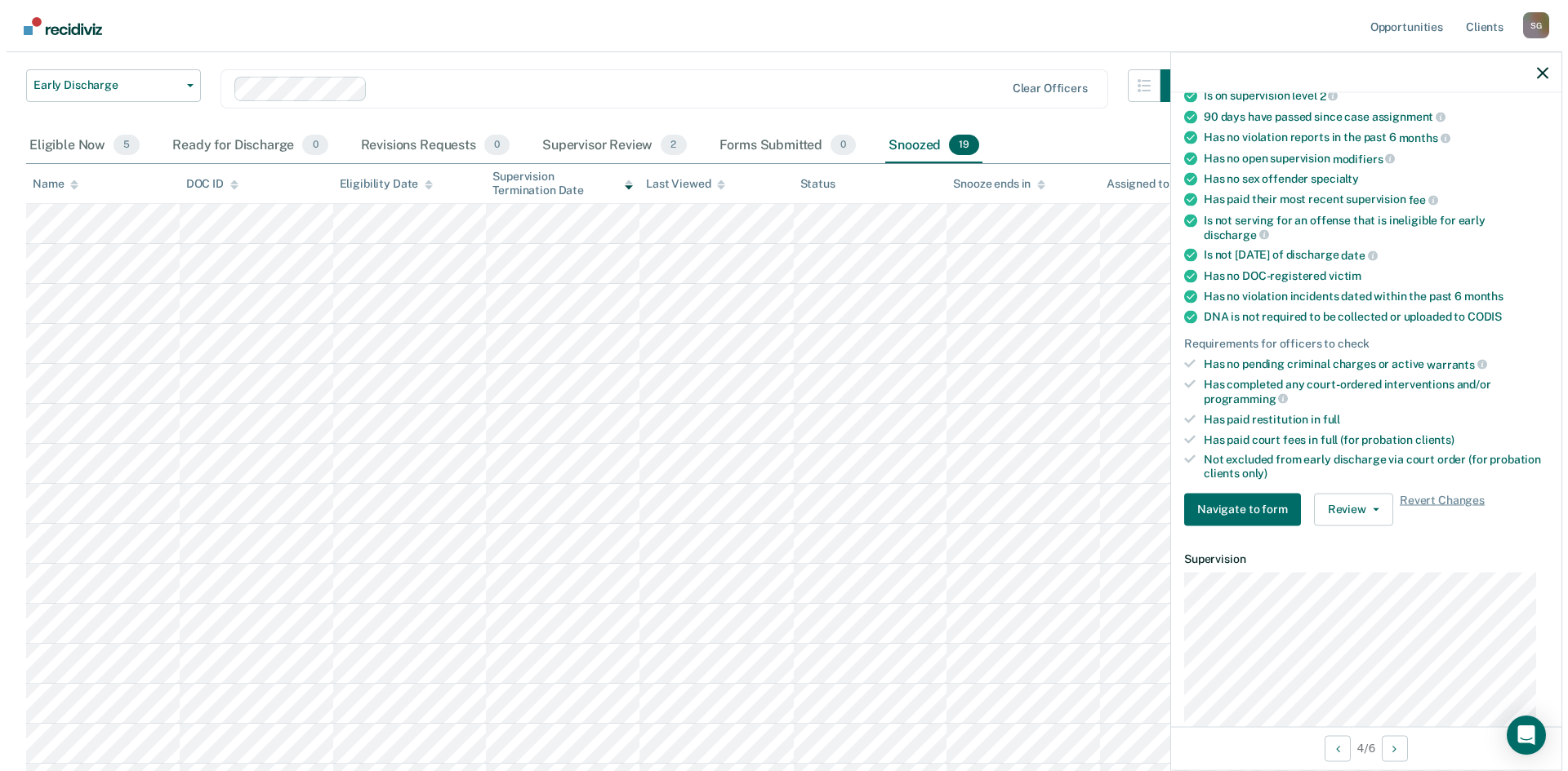
scroll to position [0, 0]
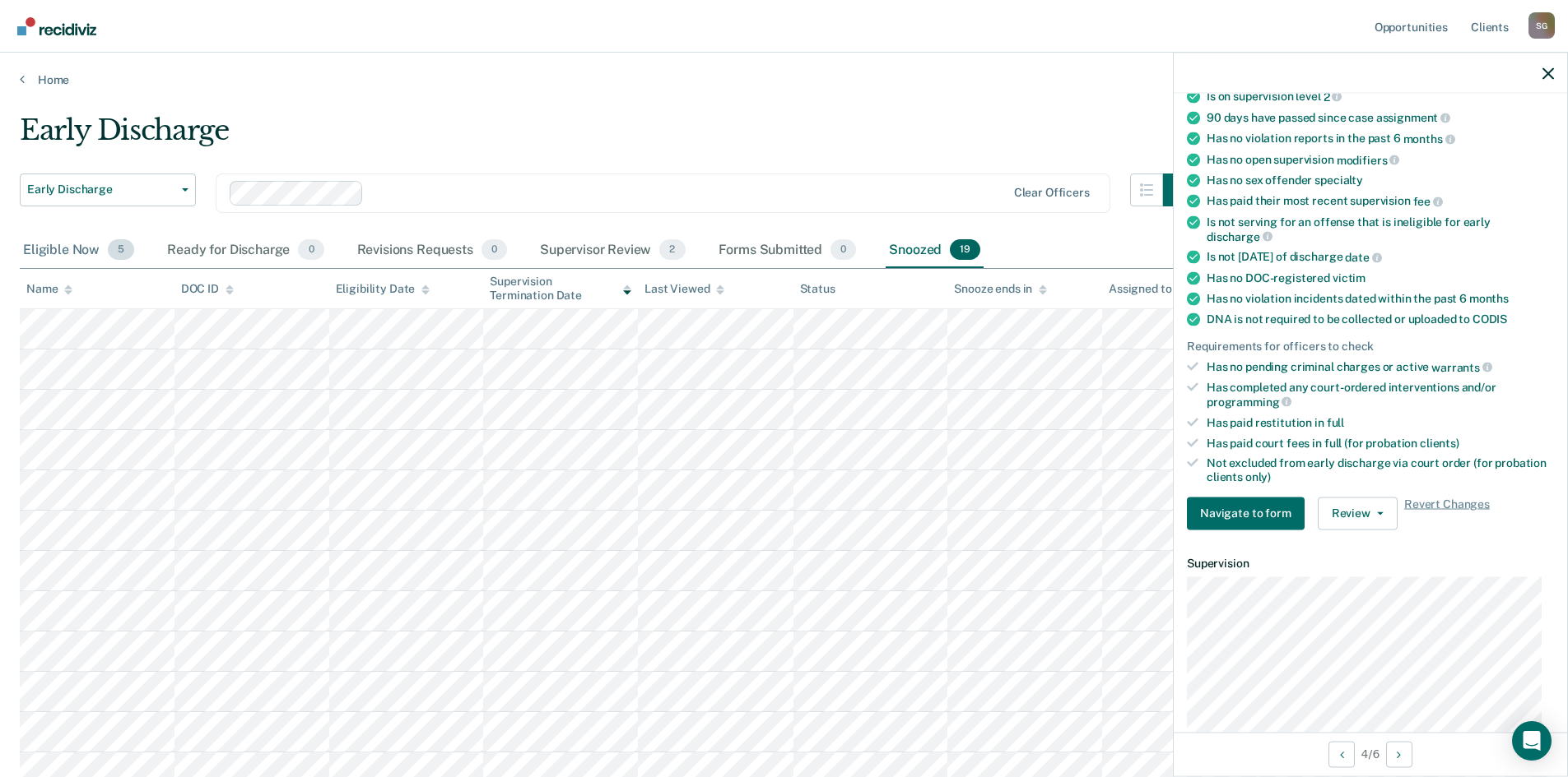
click at [53, 252] on div "Eligible Now 5" at bounding box center [79, 251] width 117 height 36
